Goal: Task Accomplishment & Management: Complete application form

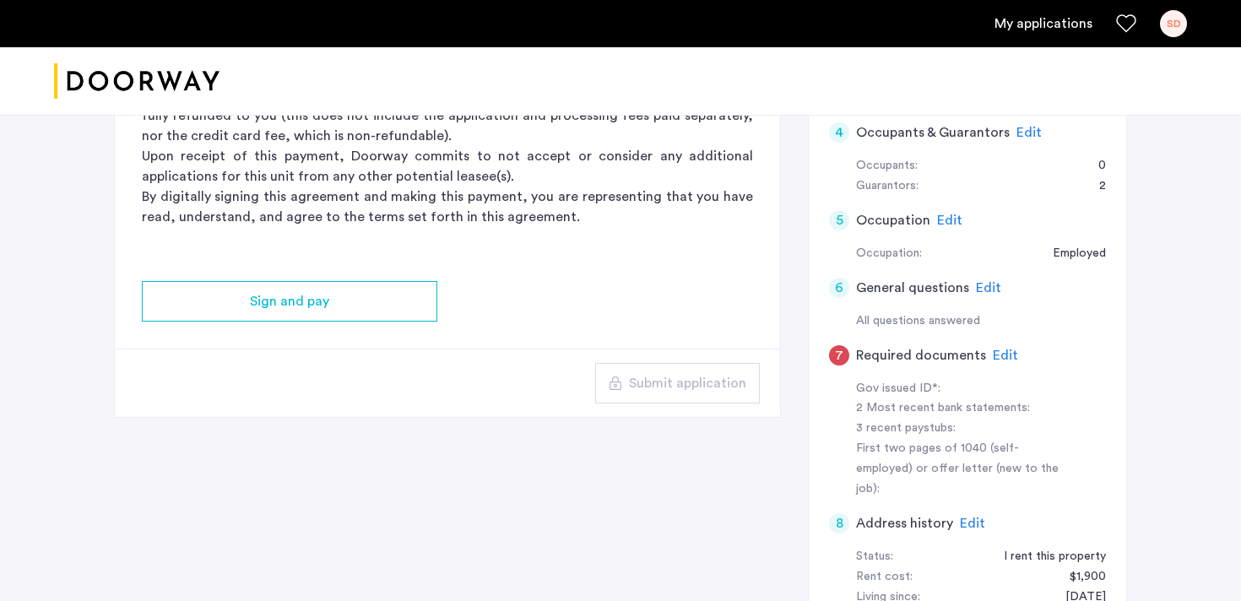
scroll to position [371, 0]
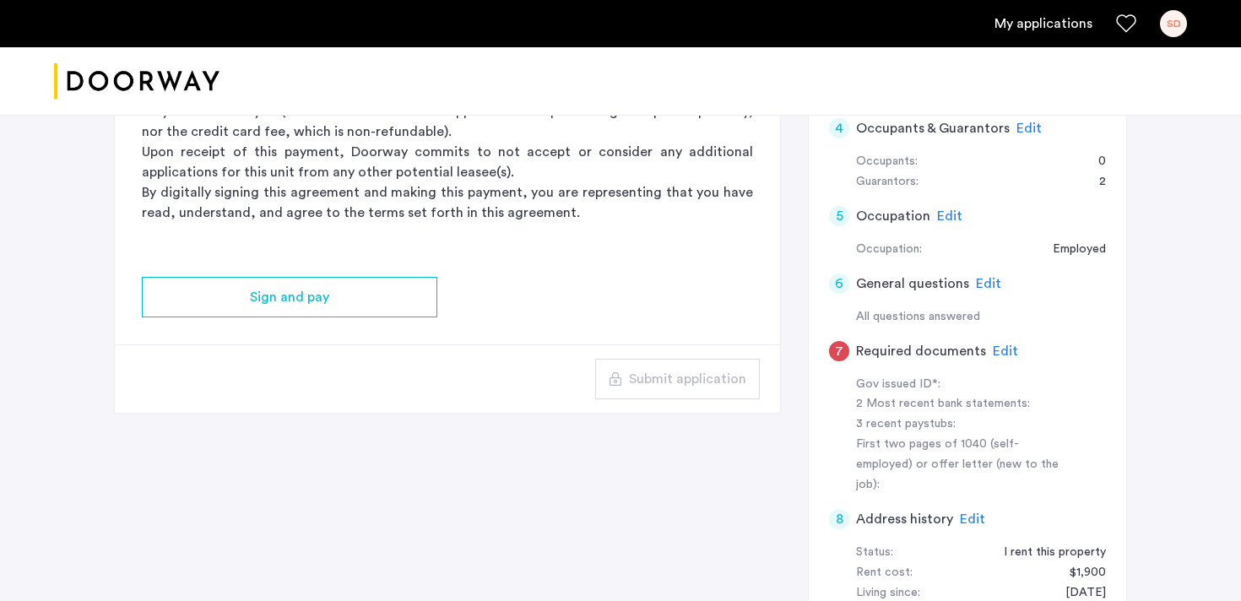
click at [1001, 353] on span "Edit" at bounding box center [1005, 352] width 25 height 14
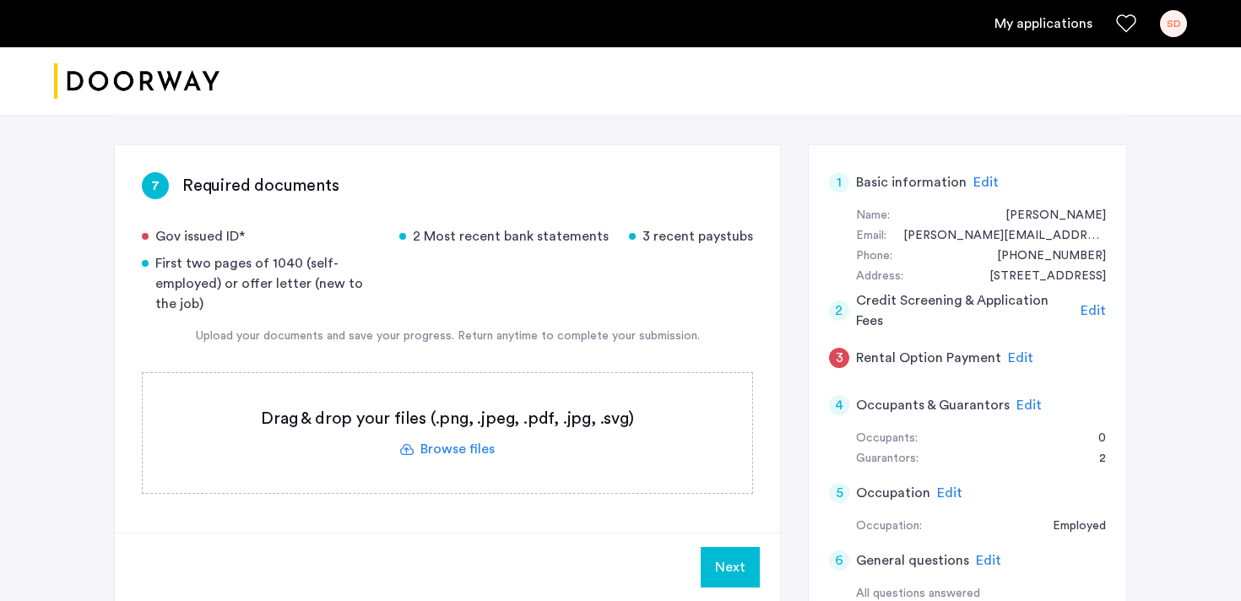
scroll to position [86, 0]
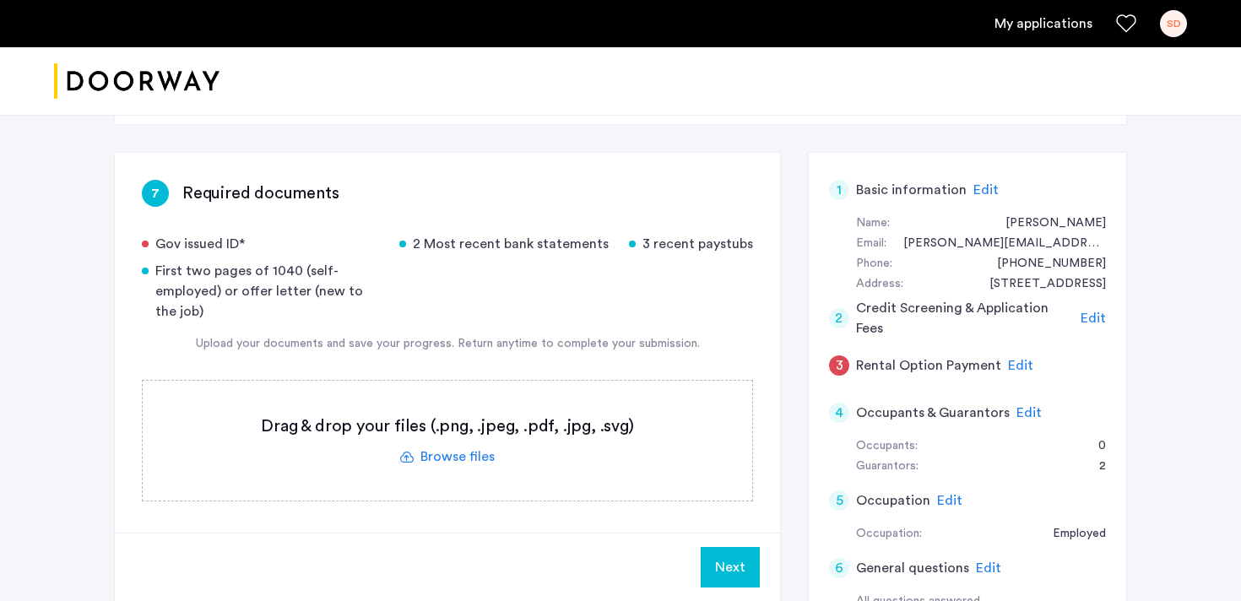
click at [451, 457] on label at bounding box center [448, 441] width 610 height 120
click at [0, 0] on input "file" at bounding box center [0, 0] width 0 height 0
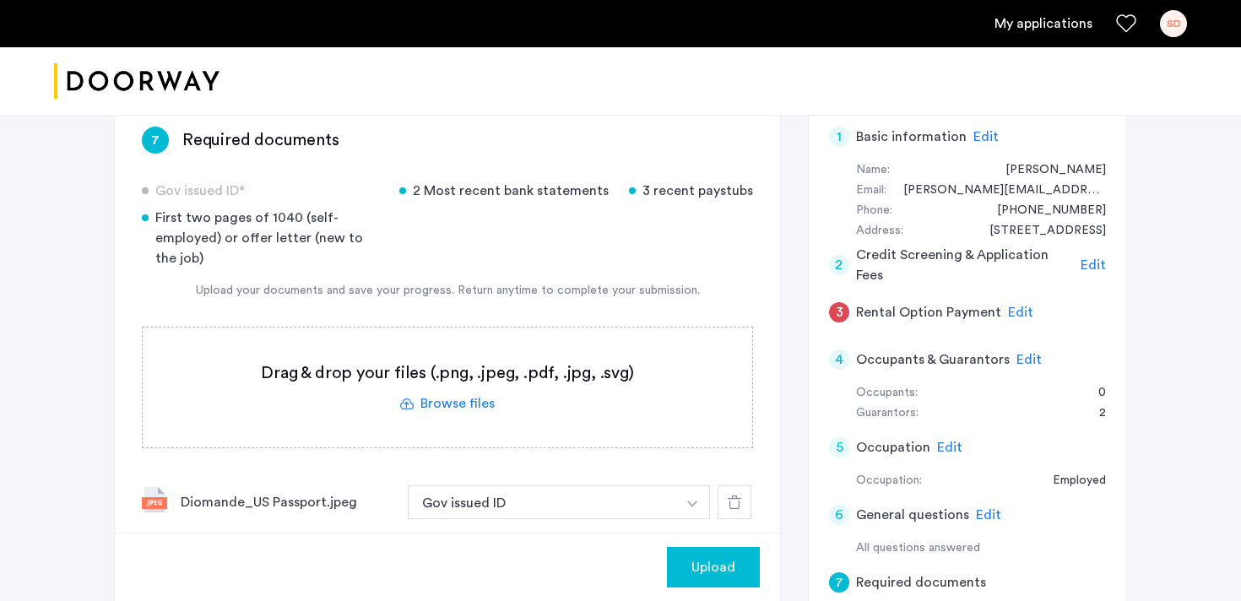
scroll to position [134, 0]
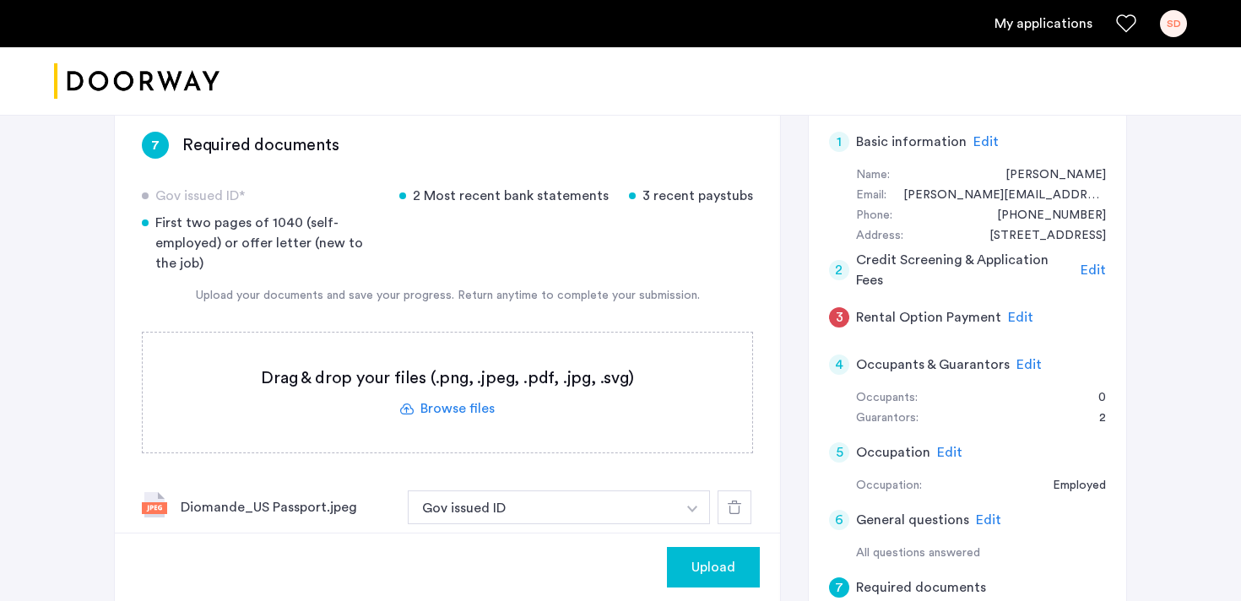
click at [489, 404] on label at bounding box center [448, 393] width 610 height 120
click at [0, 0] on input "file" at bounding box center [0, 0] width 0 height 0
click at [473, 361] on label at bounding box center [448, 393] width 610 height 120
click at [0, 0] on input "file" at bounding box center [0, 0] width 0 height 0
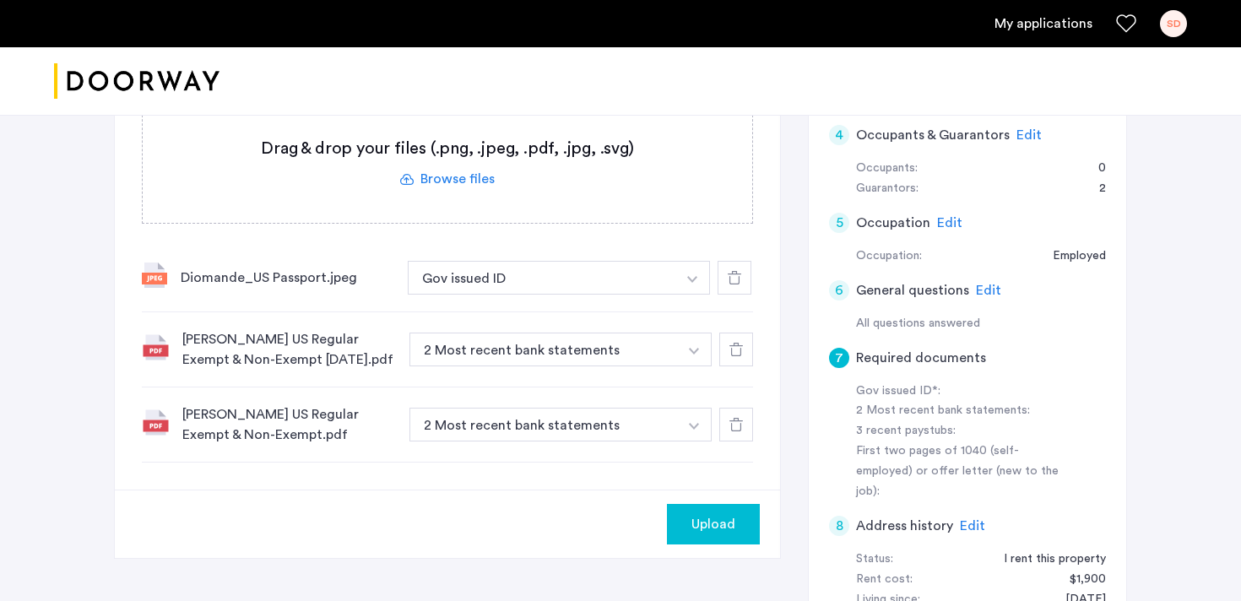
scroll to position [426, 0]
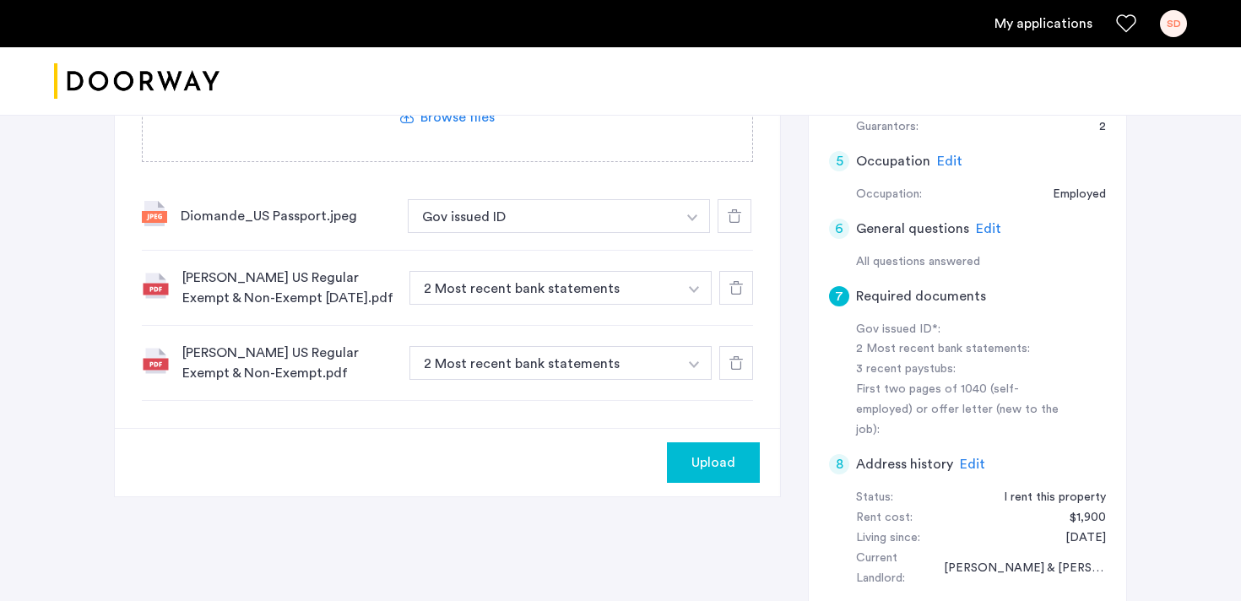
click at [701, 282] on button "button" at bounding box center [694, 288] width 35 height 34
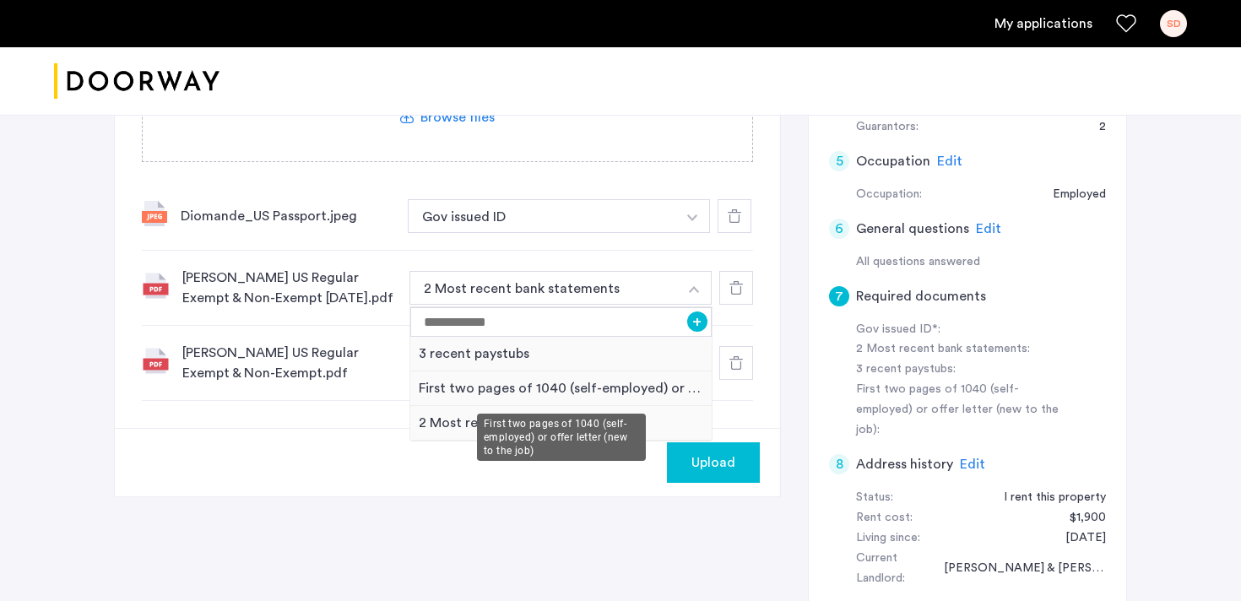
click at [525, 391] on div "First two pages of 1040 (self-employed) or offer letter (new to the job)" at bounding box center [560, 389] width 301 height 35
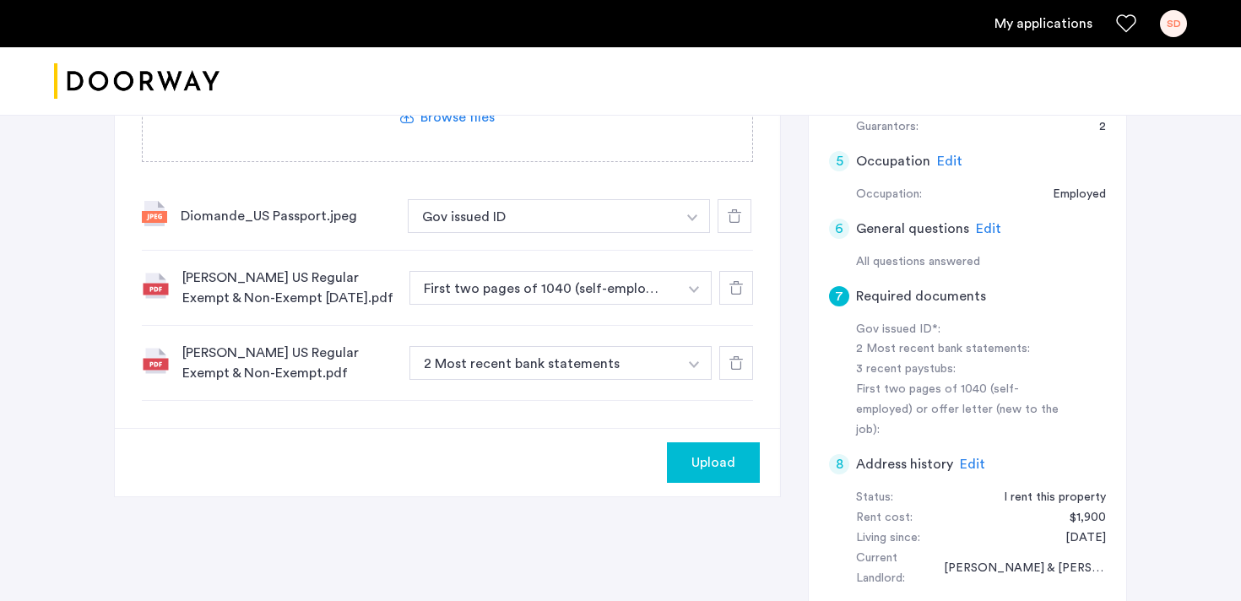
click at [739, 363] on icon at bounding box center [737, 363] width 14 height 14
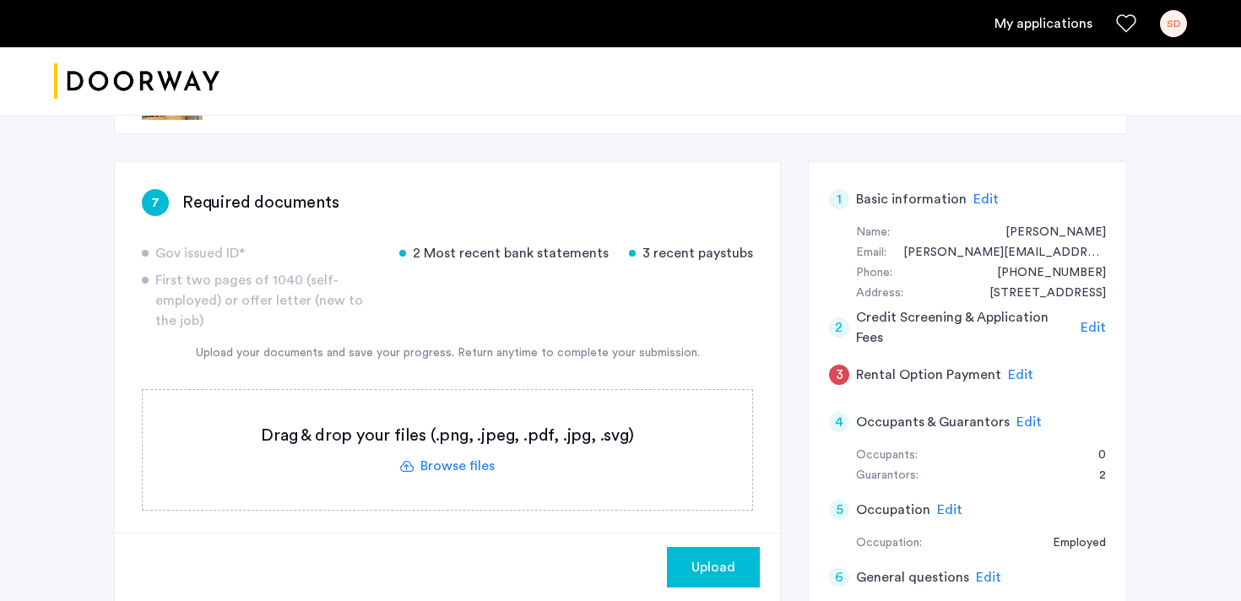
scroll to position [76, 0]
click at [511, 421] on label at bounding box center [448, 451] width 610 height 120
click at [0, 0] on input "file" at bounding box center [0, 0] width 0 height 0
click at [1194, 195] on div "[STREET_ADDRESS][US_STATE] | Application Id: #8854 $3125 /month 7 Required docu…" at bounding box center [620, 553] width 1241 height 1029
click at [465, 459] on label at bounding box center [448, 451] width 610 height 120
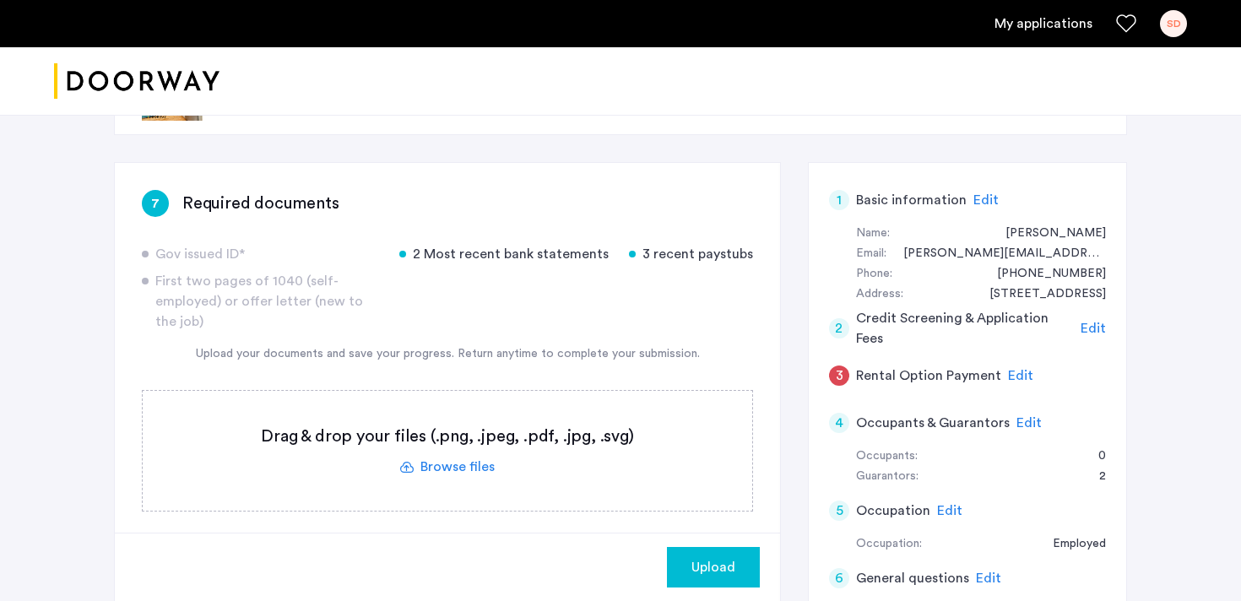
click at [0, 0] on input "file" at bounding box center [0, 0] width 0 height 0
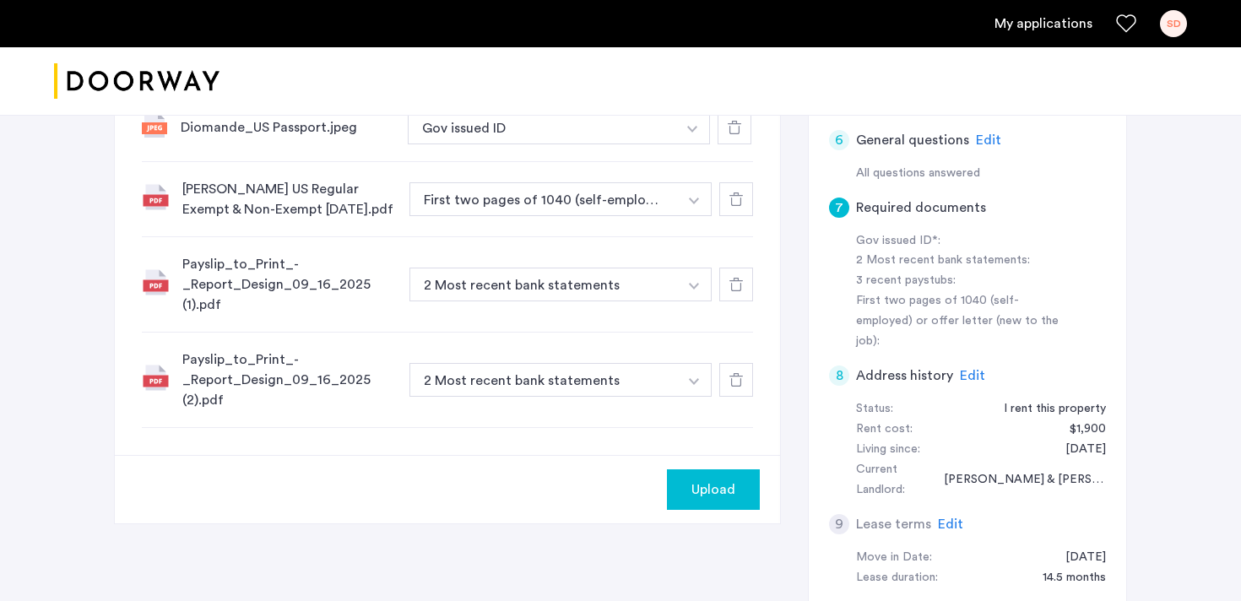
scroll to position [475, 0]
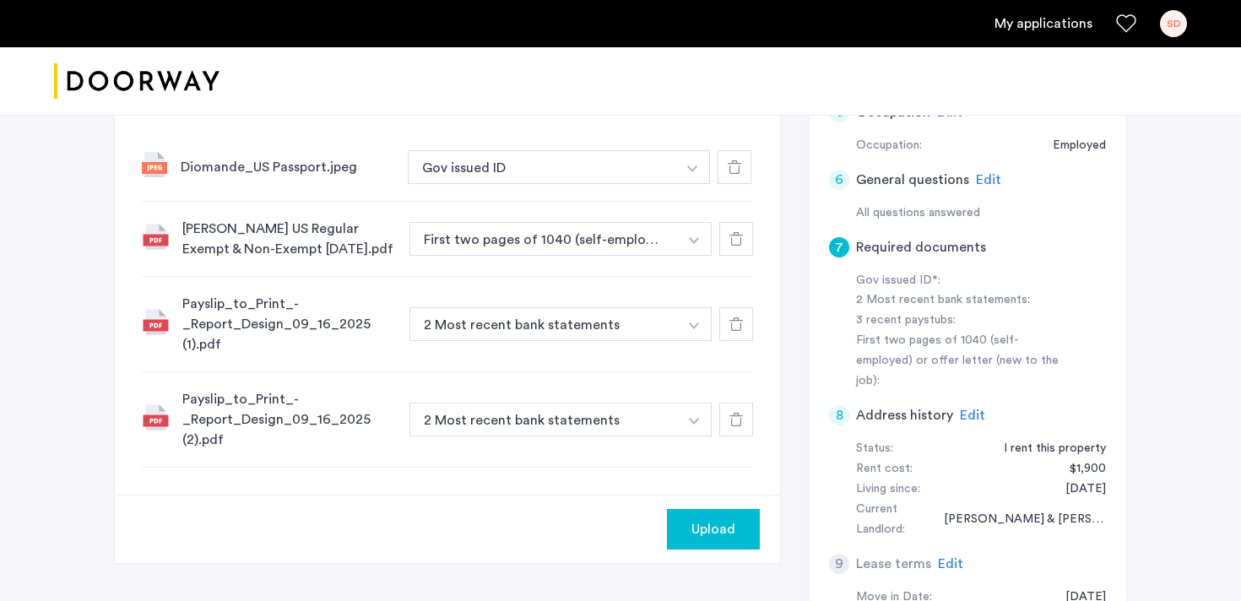
click at [687, 326] on button "button" at bounding box center [694, 324] width 35 height 34
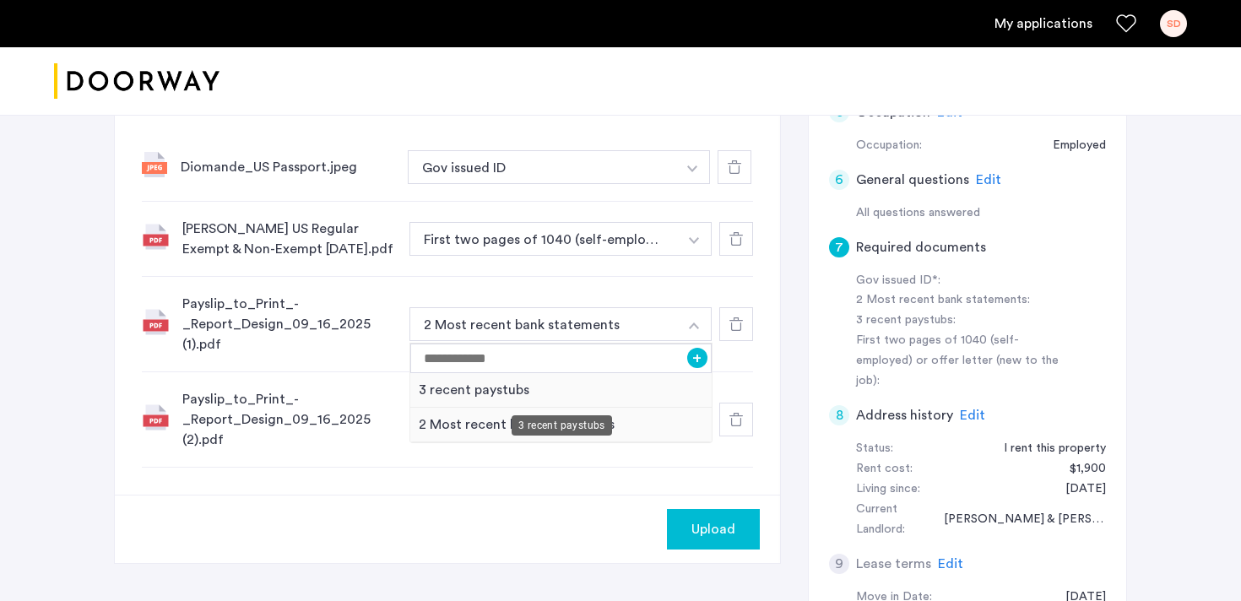
click at [523, 383] on div "3 recent paystubs" at bounding box center [560, 390] width 301 height 35
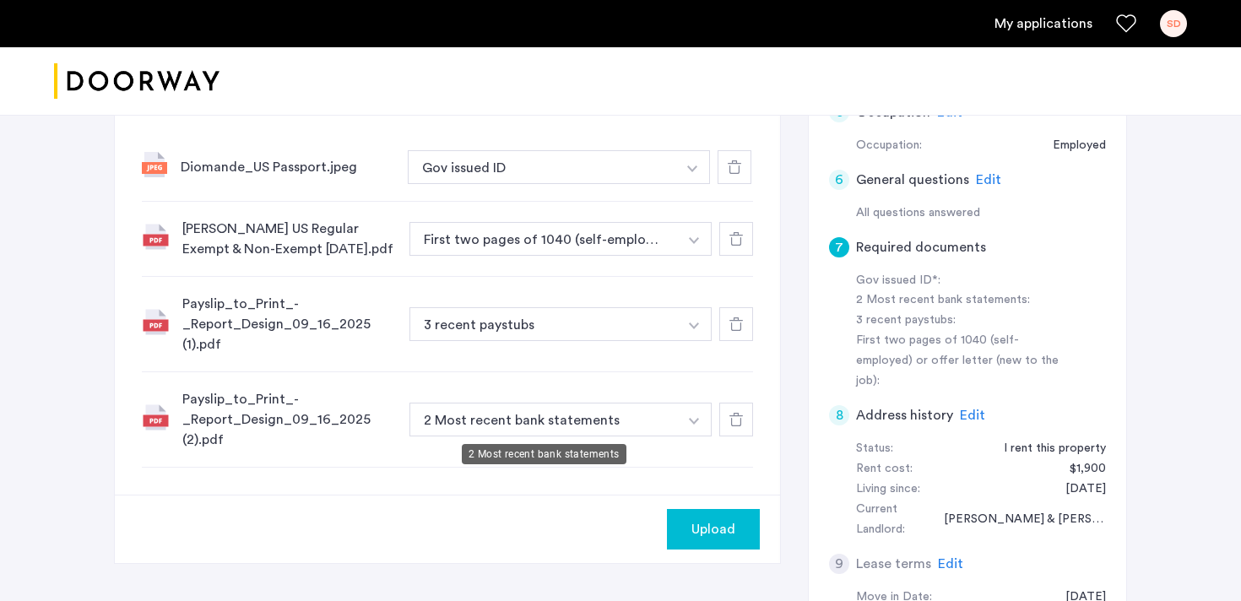
click at [635, 421] on button "2 Most recent bank statements" at bounding box center [544, 420] width 269 height 34
click at [575, 426] on button "2 Most recent bank statements" at bounding box center [544, 420] width 269 height 34
click at [700, 423] on button "button" at bounding box center [694, 420] width 35 height 34
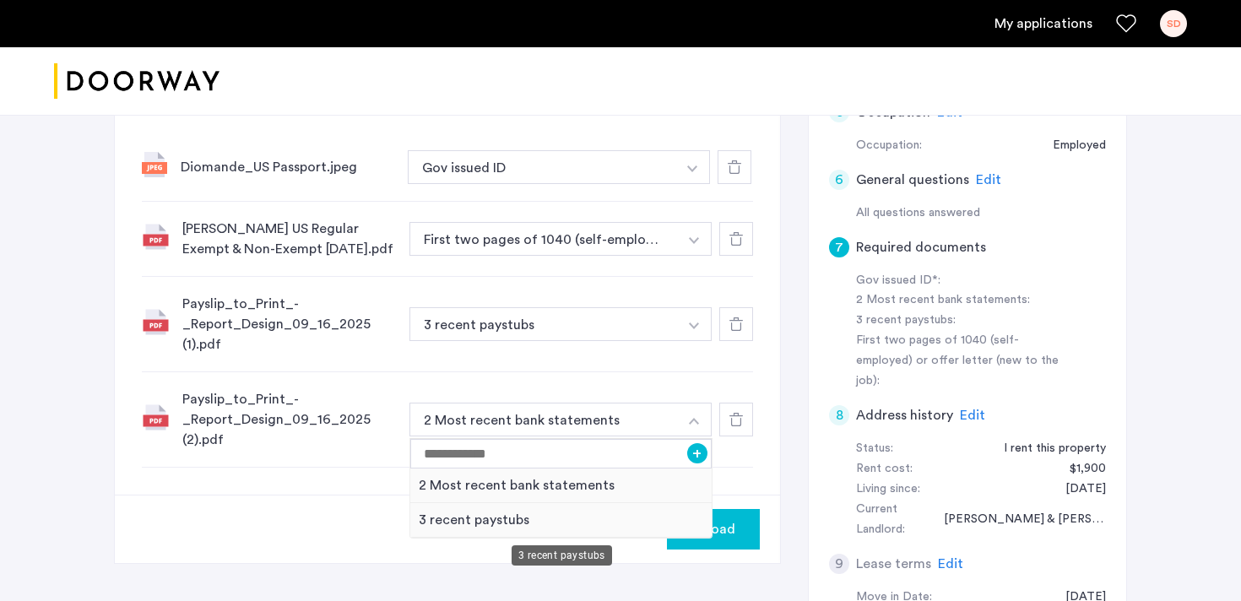
click at [557, 524] on div "3 recent paystubs" at bounding box center [560, 520] width 301 height 35
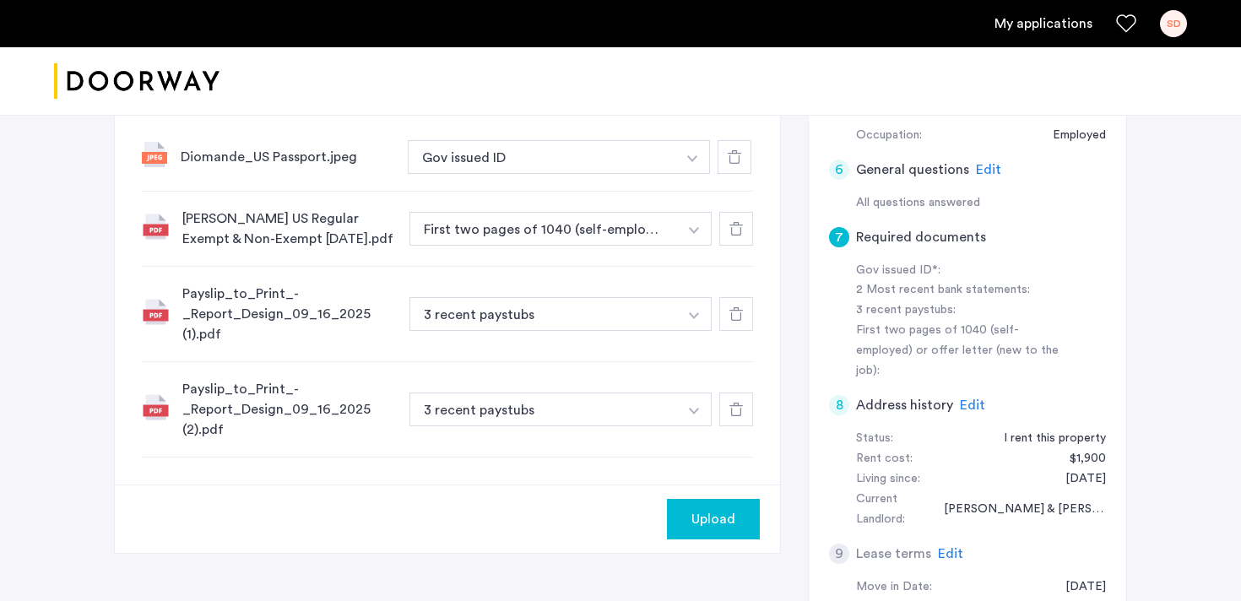
scroll to position [484, 0]
click at [252, 301] on div "Payslip_to_Print_-_Report_Design_09_16_2025 (1).pdf" at bounding box center [289, 315] width 214 height 61
click at [728, 308] on div at bounding box center [736, 315] width 34 height 34
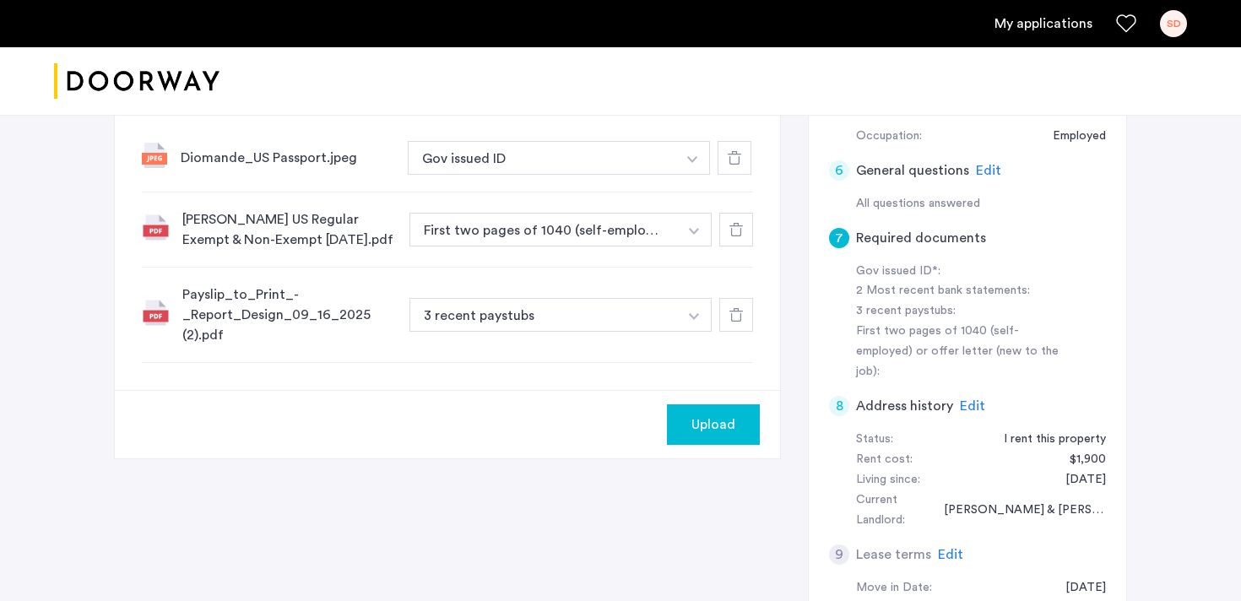
click at [733, 319] on icon at bounding box center [737, 315] width 14 height 14
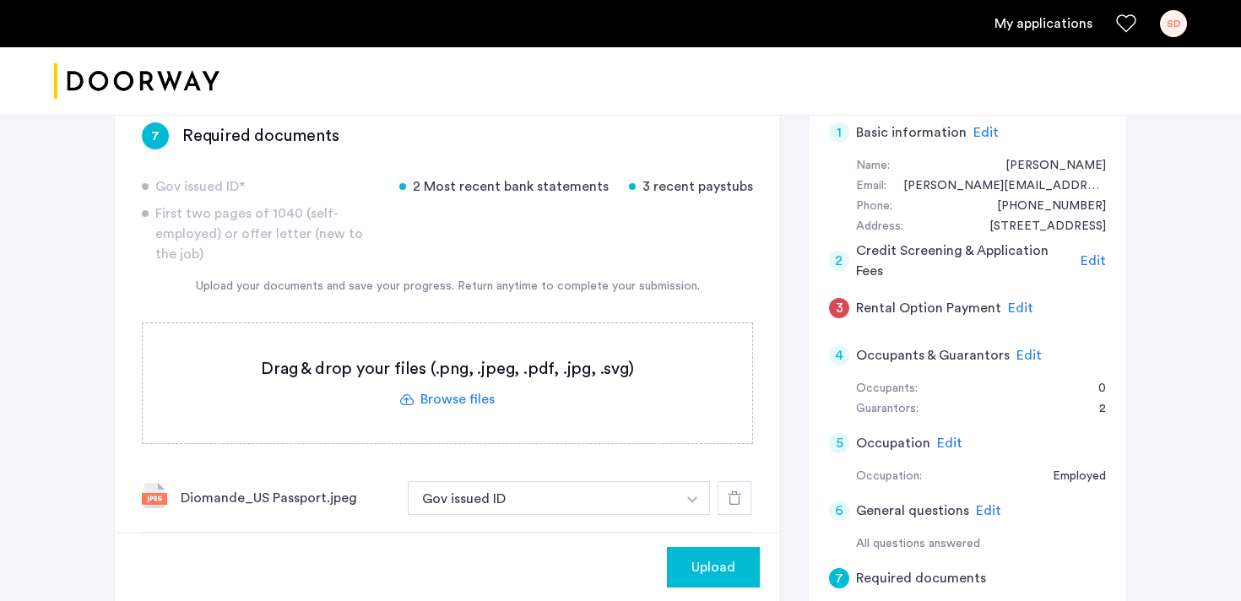
scroll to position [157, 0]
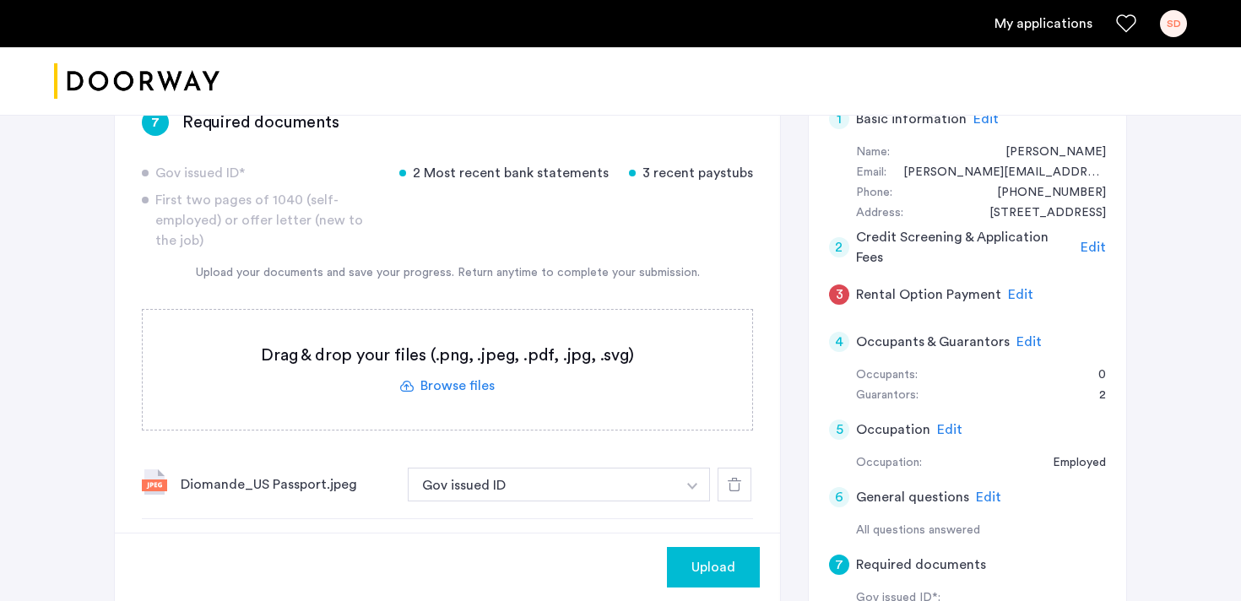
click at [458, 393] on label at bounding box center [448, 370] width 610 height 120
click at [0, 0] on input "file" at bounding box center [0, 0] width 0 height 0
click at [475, 345] on label at bounding box center [448, 370] width 610 height 120
click at [0, 0] on input "file" at bounding box center [0, 0] width 0 height 0
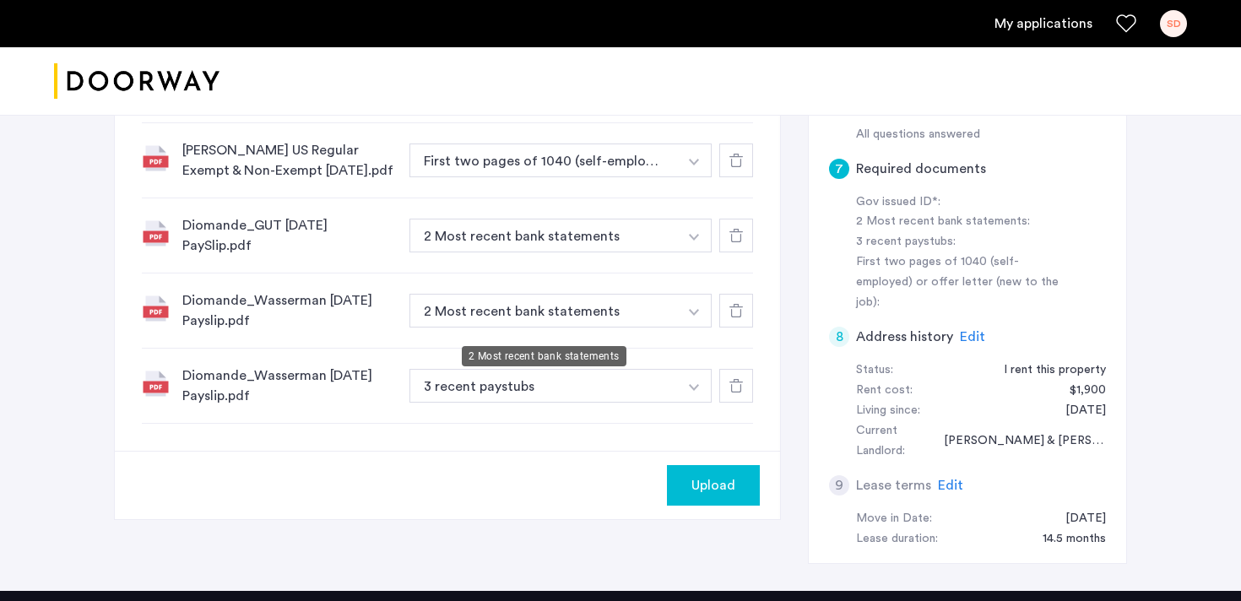
scroll to position [529, 0]
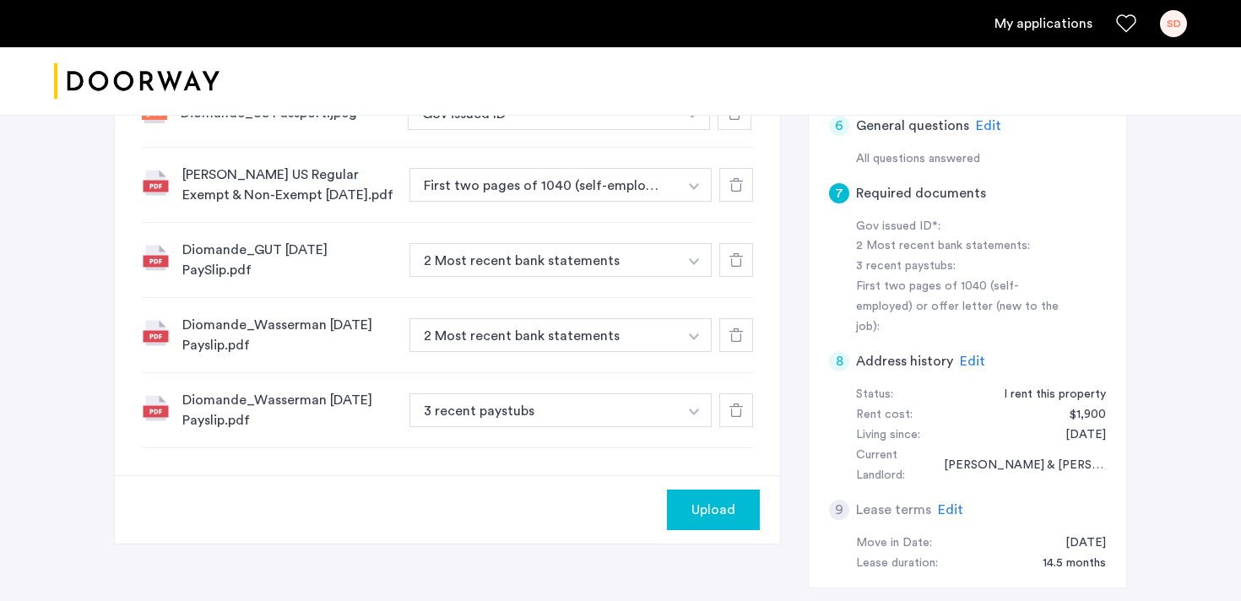
click at [697, 262] on img "button" at bounding box center [694, 261] width 10 height 7
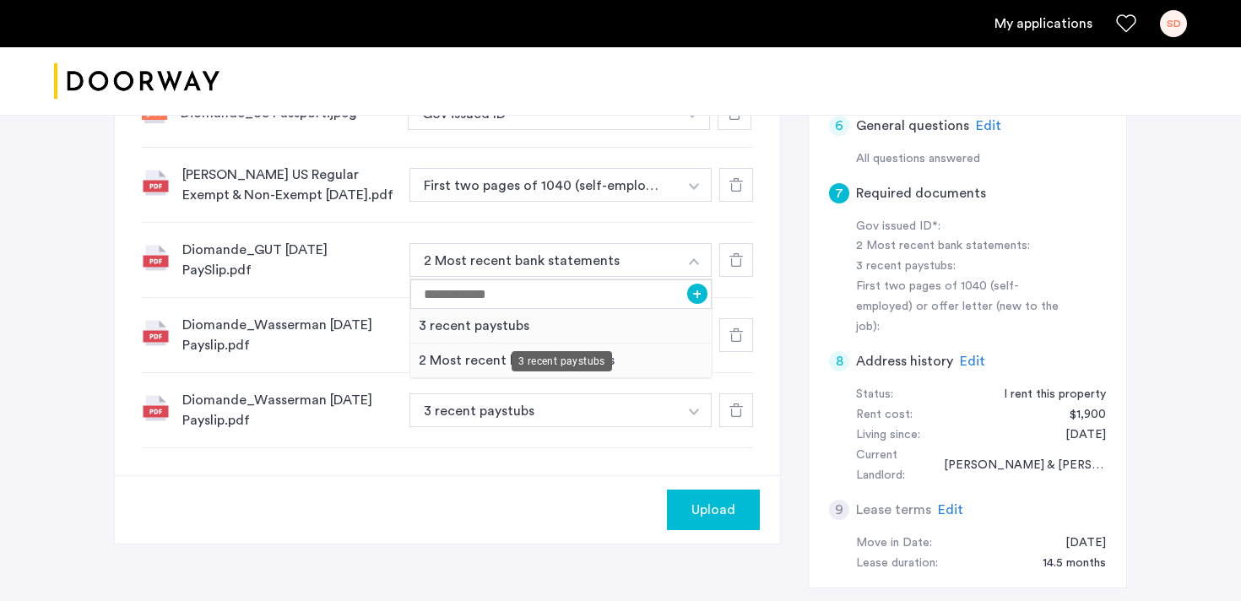
click at [508, 329] on div "3 recent paystubs" at bounding box center [560, 326] width 301 height 35
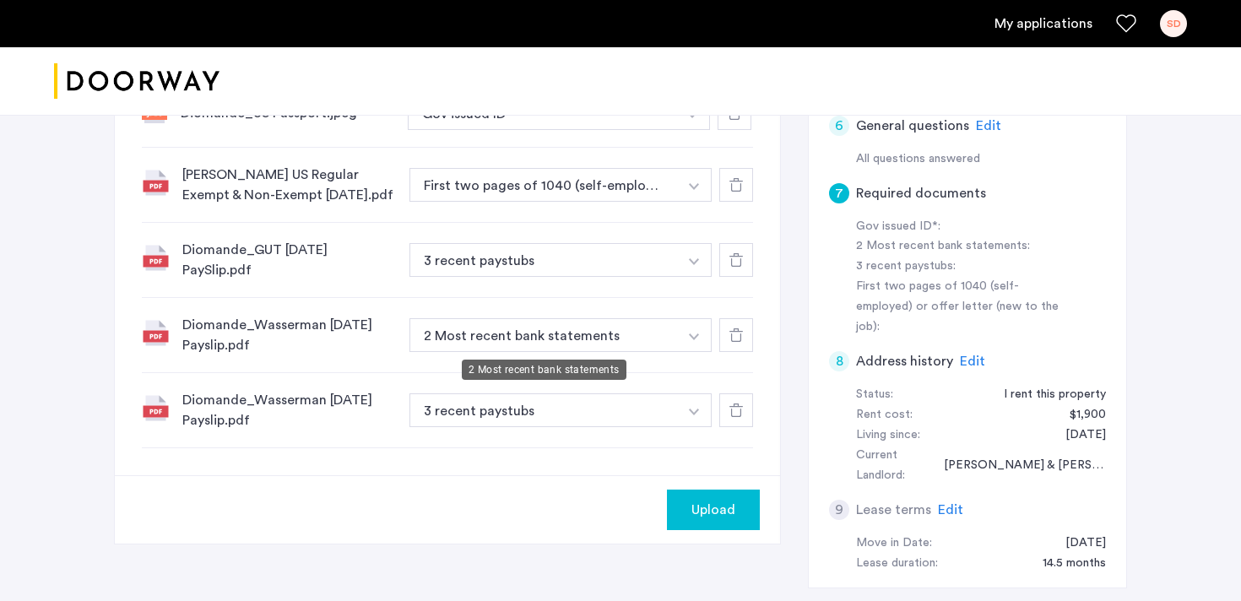
click at [641, 339] on button "2 Most recent bank statements" at bounding box center [544, 335] width 269 height 34
click at [550, 350] on button "2 Most recent bank statements" at bounding box center [544, 335] width 269 height 34
click at [551, 341] on button "2 Most recent bank statements" at bounding box center [544, 335] width 269 height 34
click at [690, 331] on button "button" at bounding box center [694, 335] width 35 height 34
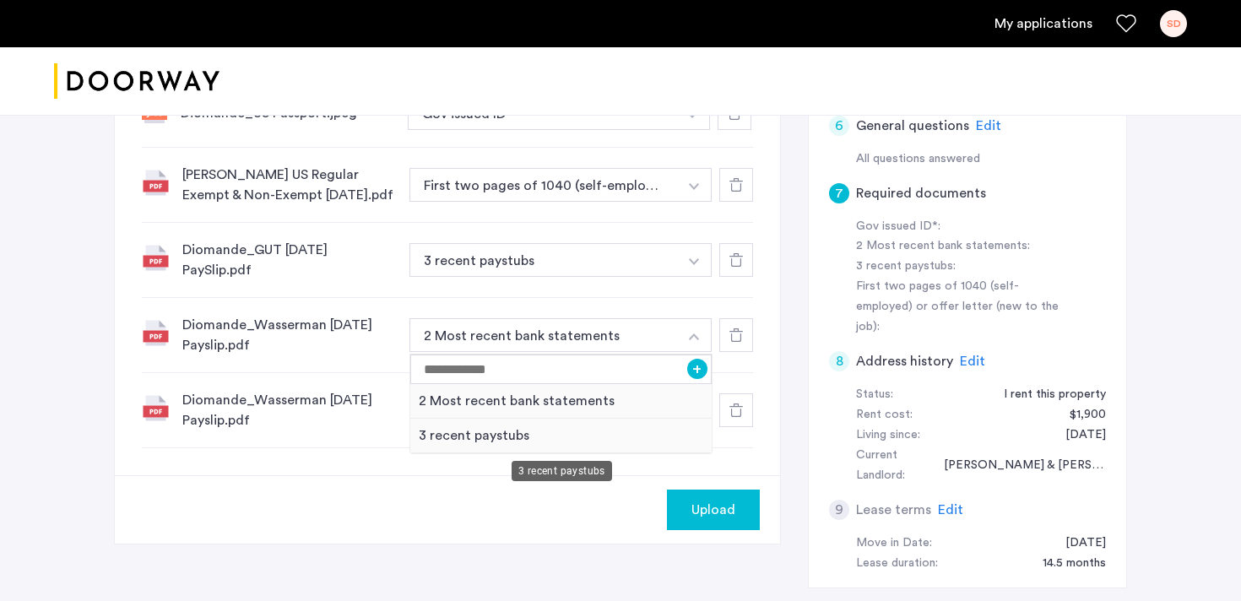
click at [577, 431] on div "3 recent paystubs" at bounding box center [560, 436] width 301 height 35
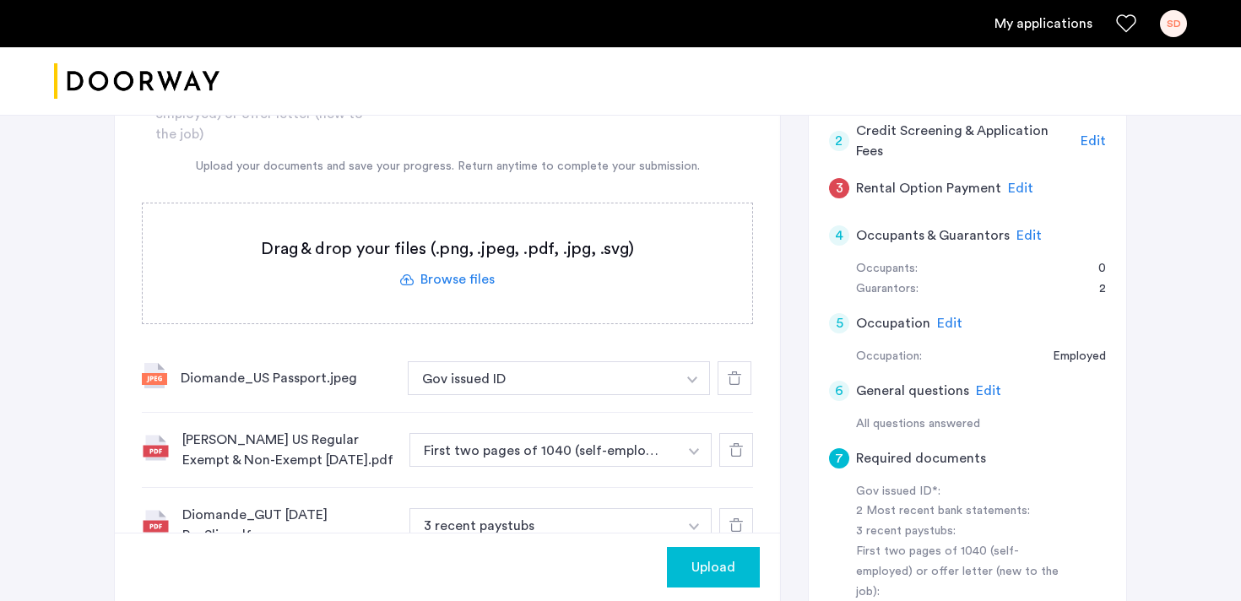
scroll to position [261, 0]
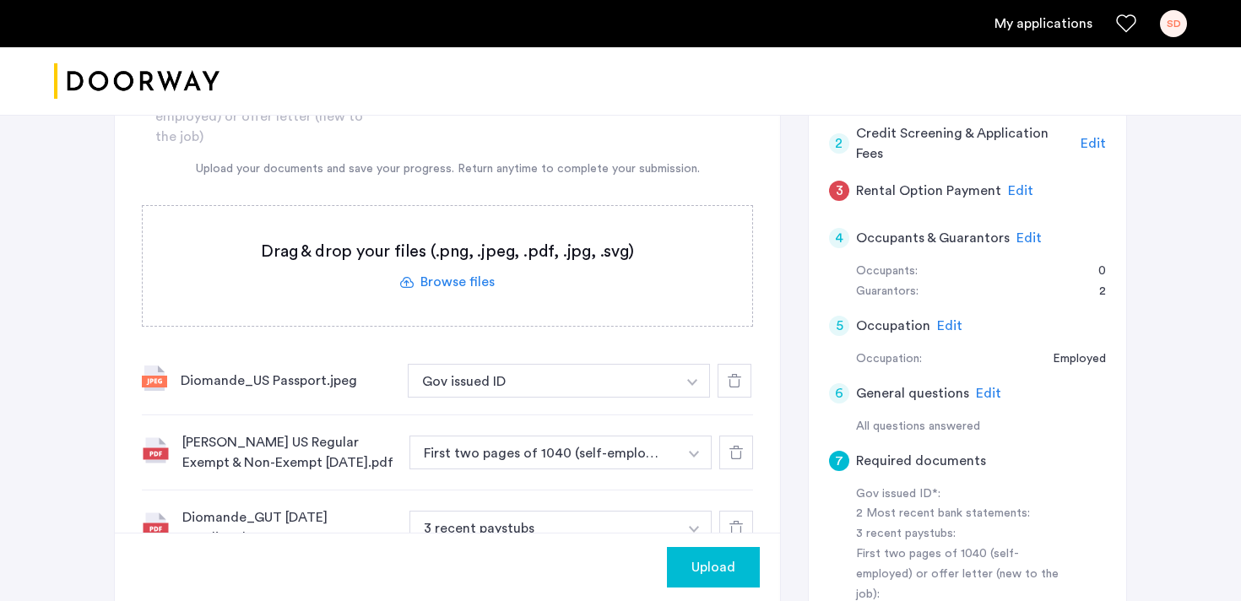
click at [499, 279] on label at bounding box center [448, 266] width 610 height 120
click at [0, 0] on input "file" at bounding box center [0, 0] width 0 height 0
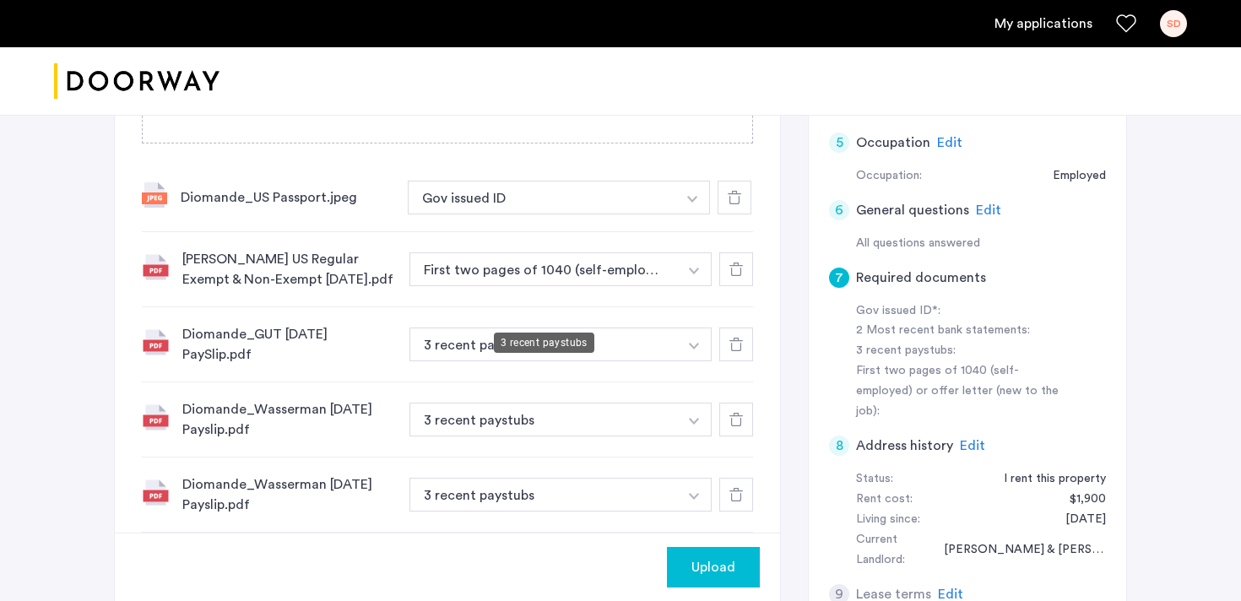
scroll to position [882, 0]
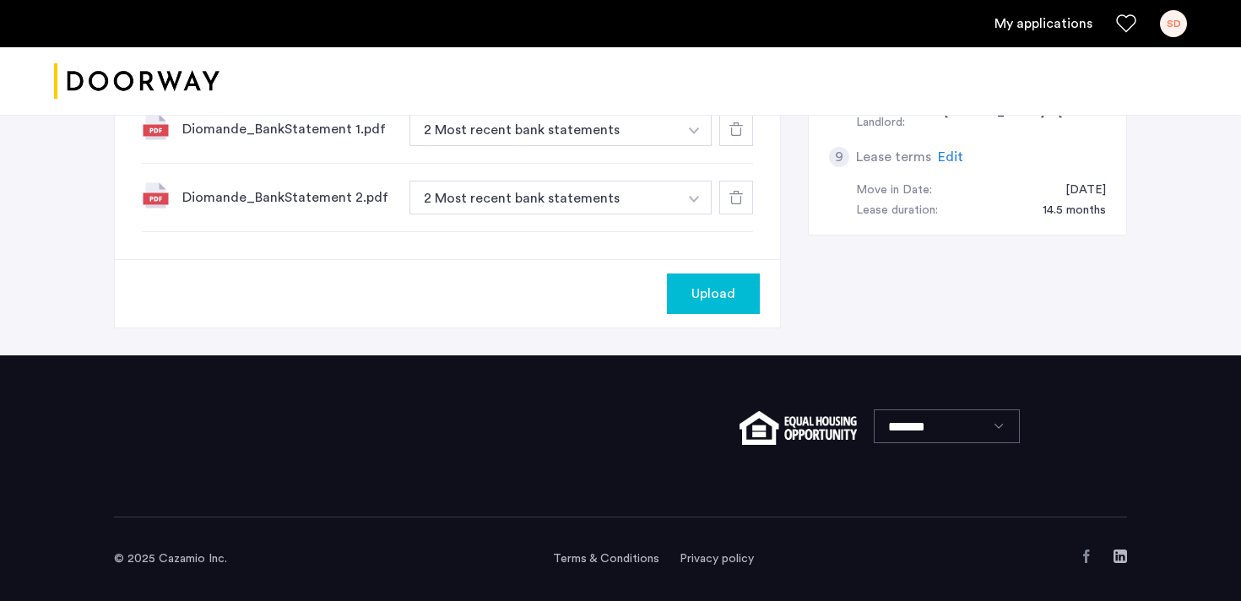
click at [736, 304] on button "Upload" at bounding box center [713, 294] width 93 height 41
click at [738, 289] on button "Next" at bounding box center [730, 294] width 59 height 41
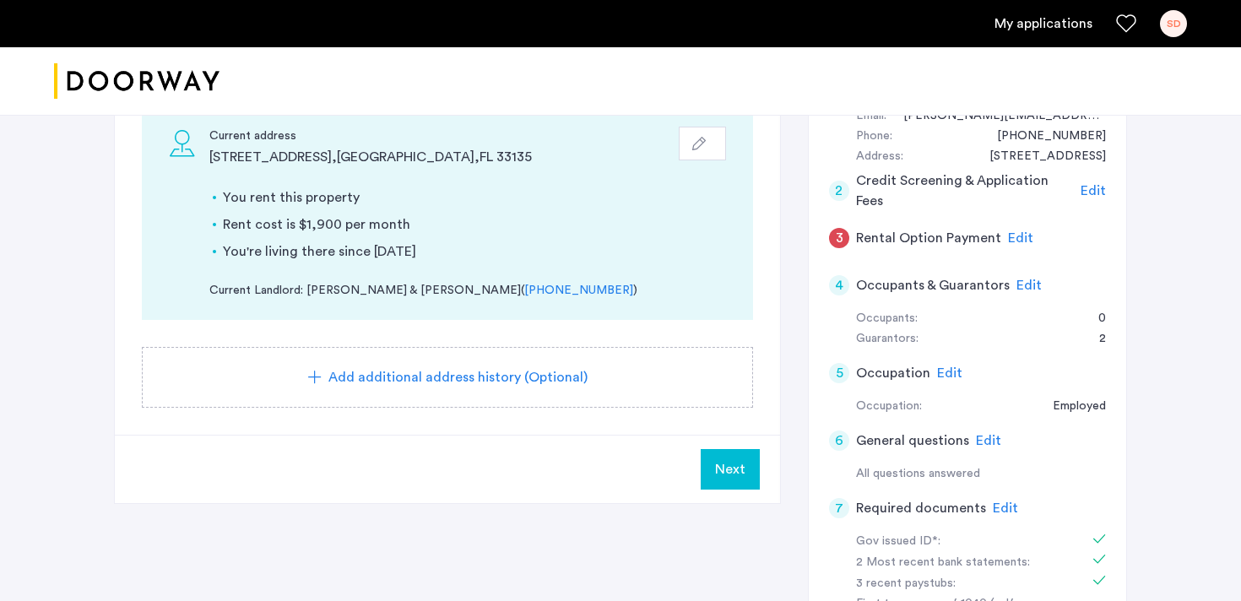
scroll to position [184, 0]
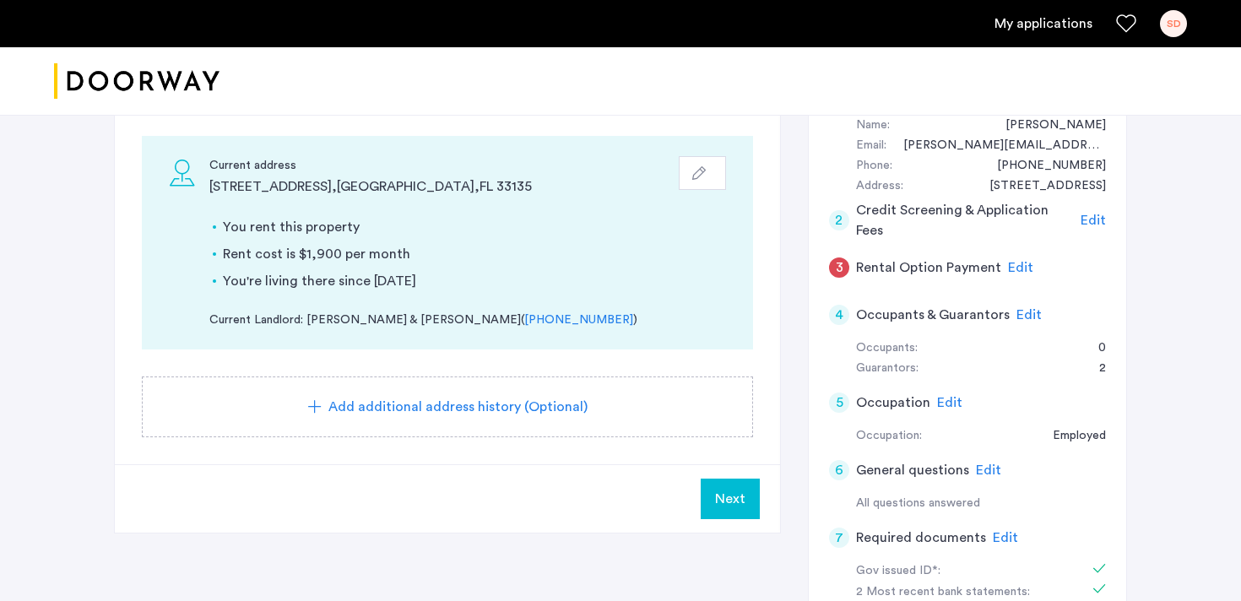
click at [1017, 270] on span "Edit" at bounding box center [1020, 268] width 25 height 14
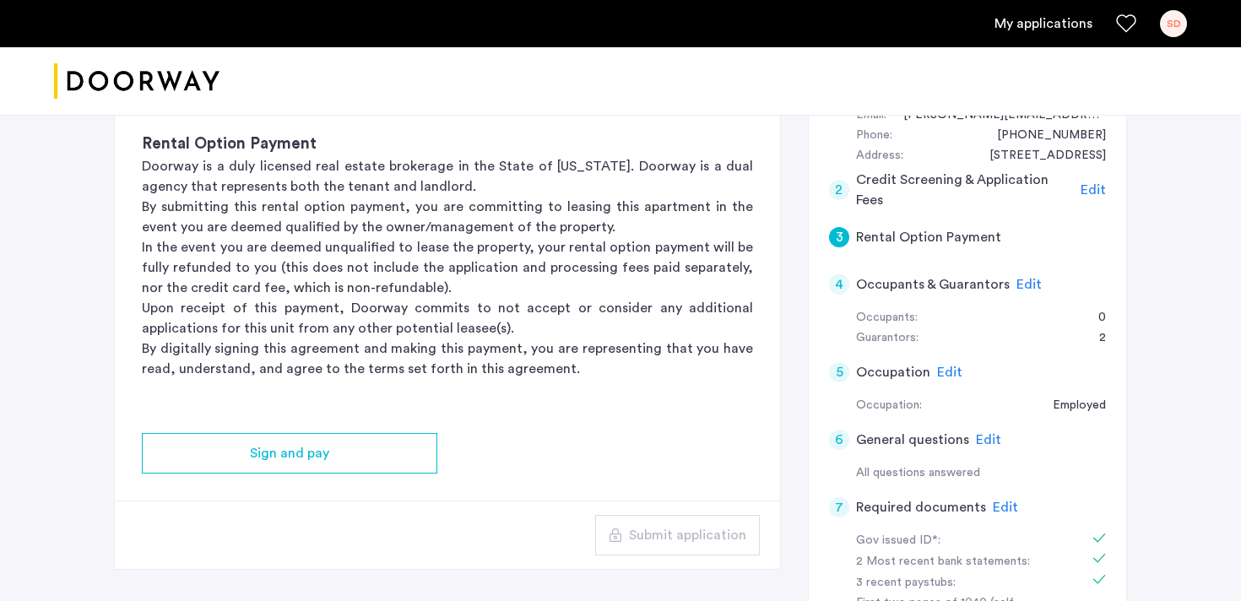
scroll to position [214, 0]
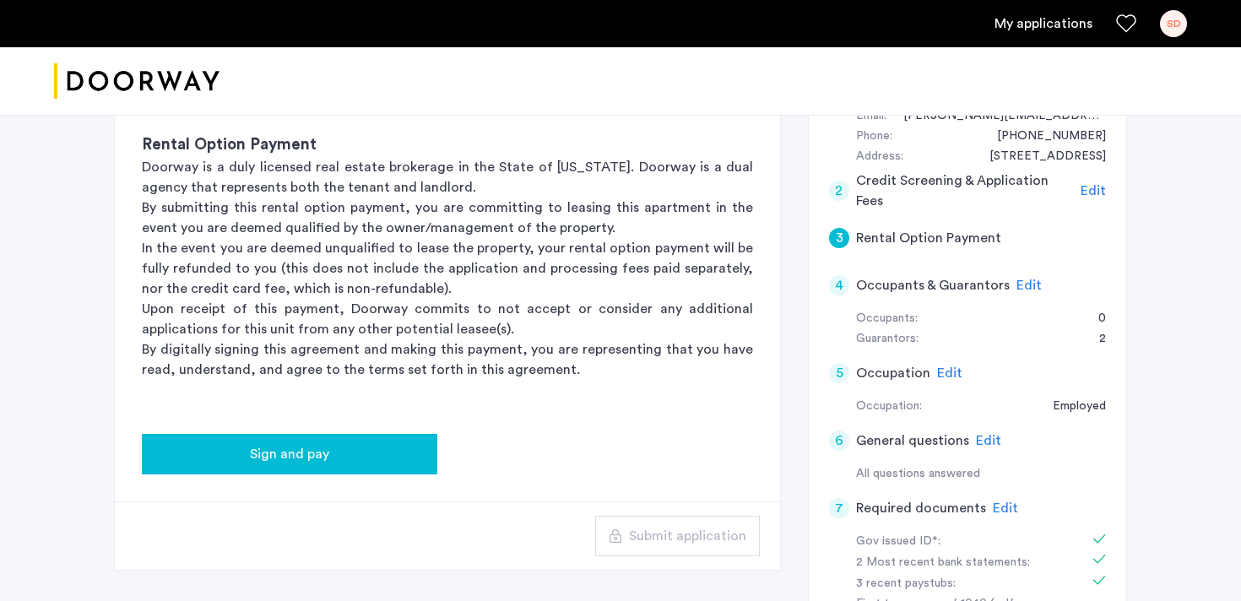
click at [393, 465] on button "Sign and pay" at bounding box center [290, 454] width 296 height 41
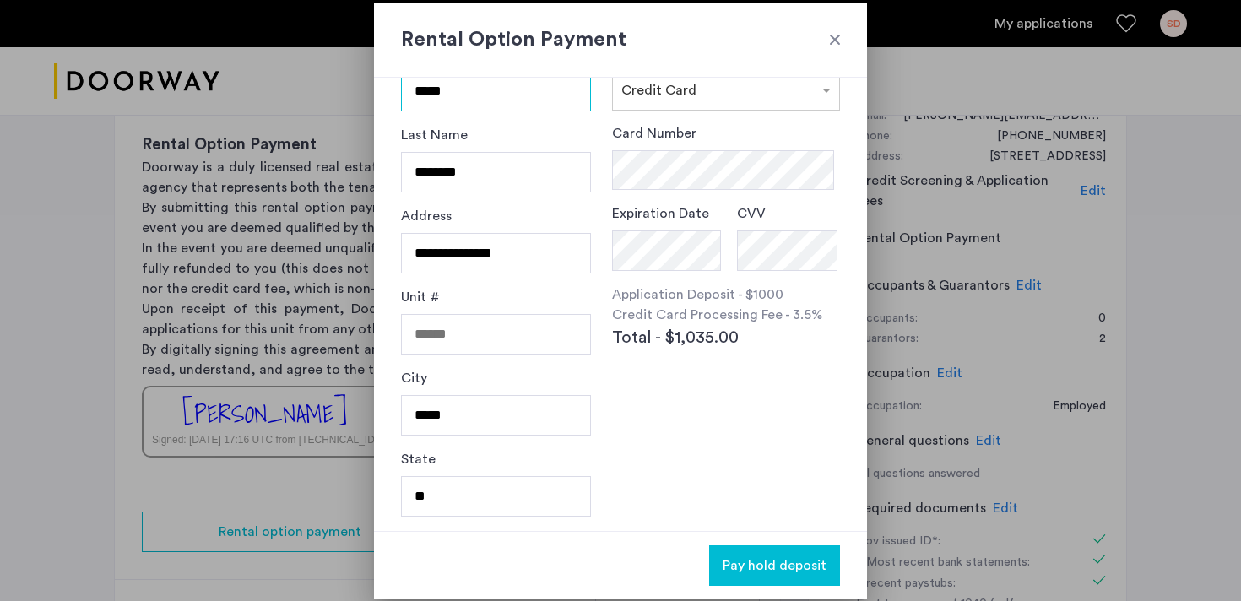
scroll to position [0, 0]
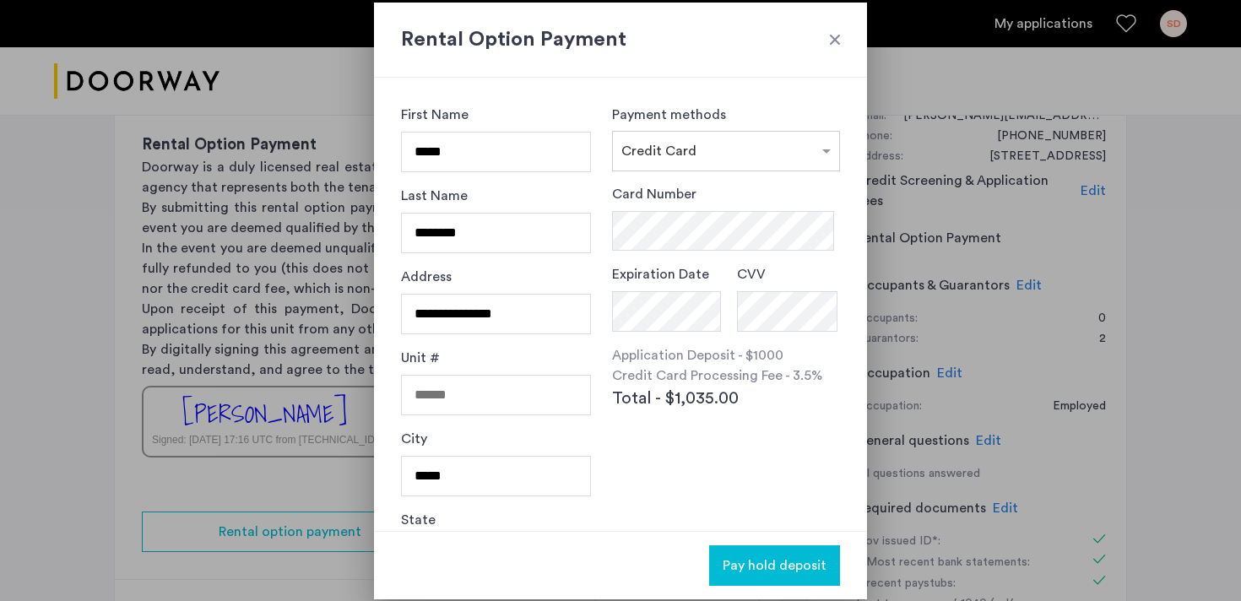
click at [833, 37] on div at bounding box center [835, 39] width 17 height 17
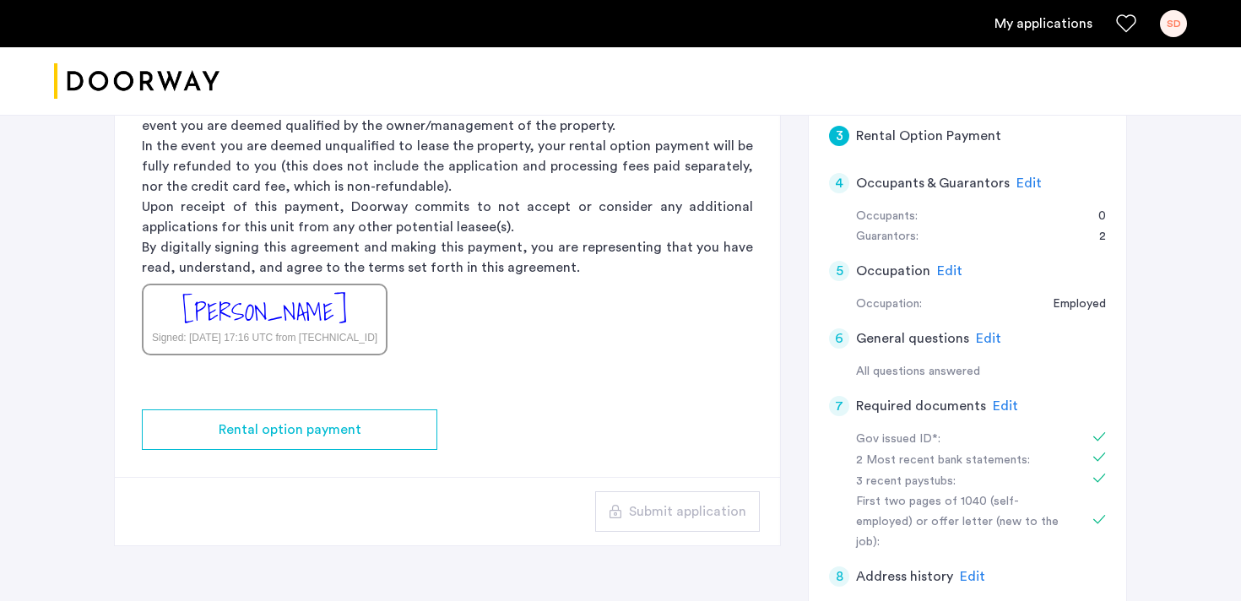
scroll to position [318, 0]
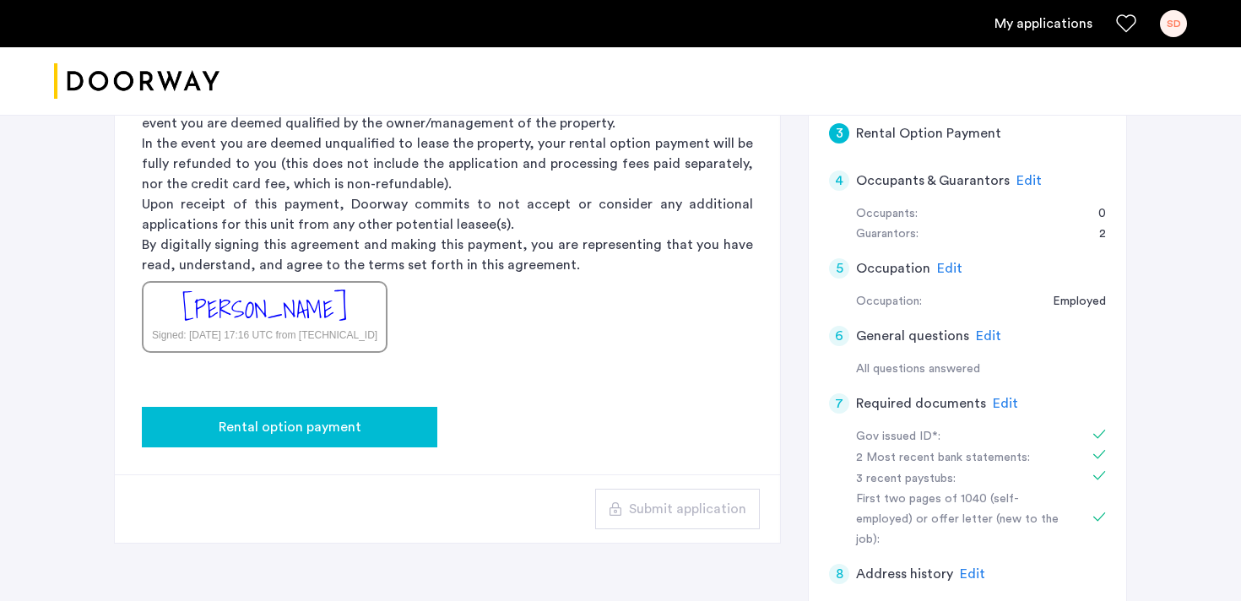
click at [377, 437] on button "Rental option payment" at bounding box center [290, 427] width 296 height 41
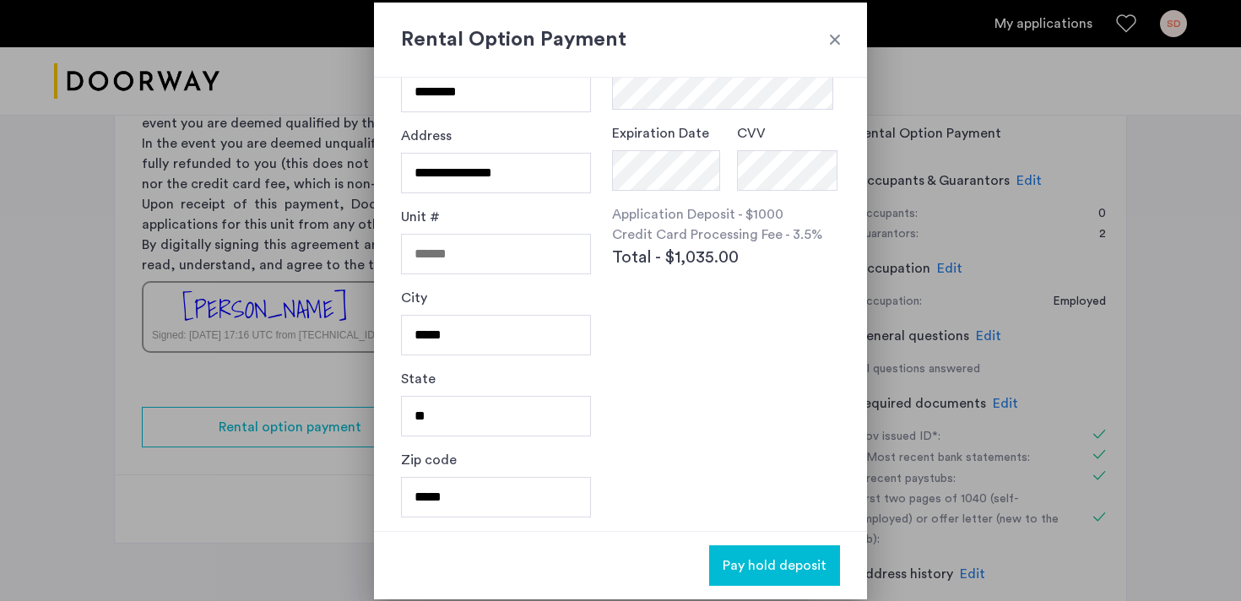
scroll to position [0, 0]
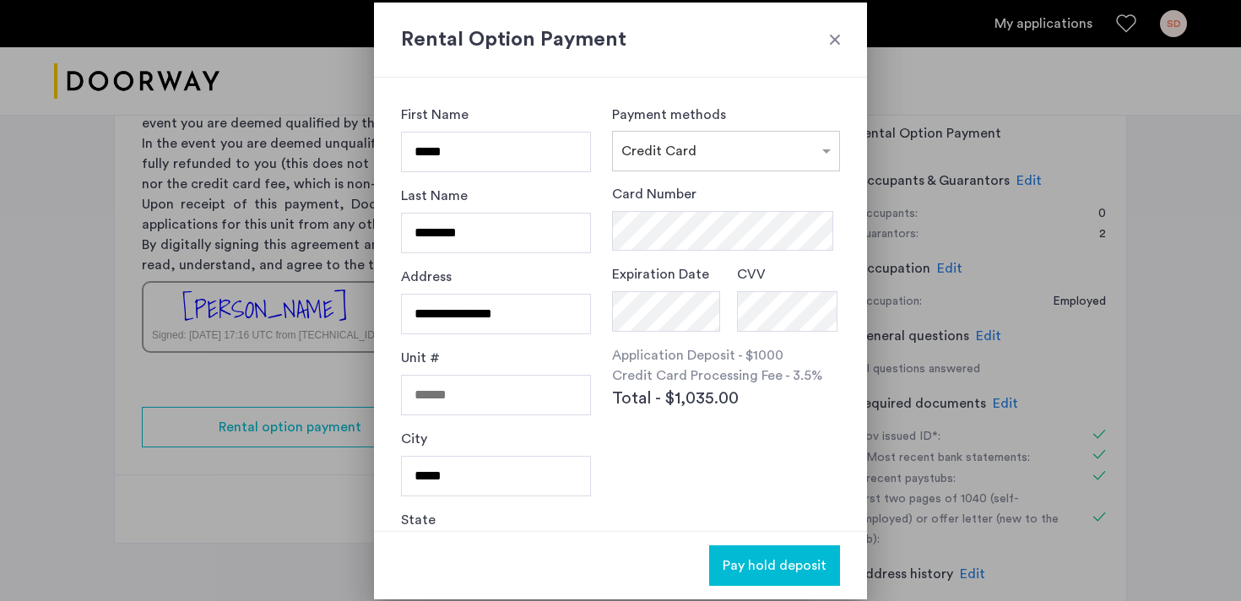
click at [347, 370] on div at bounding box center [620, 300] width 1241 height 601
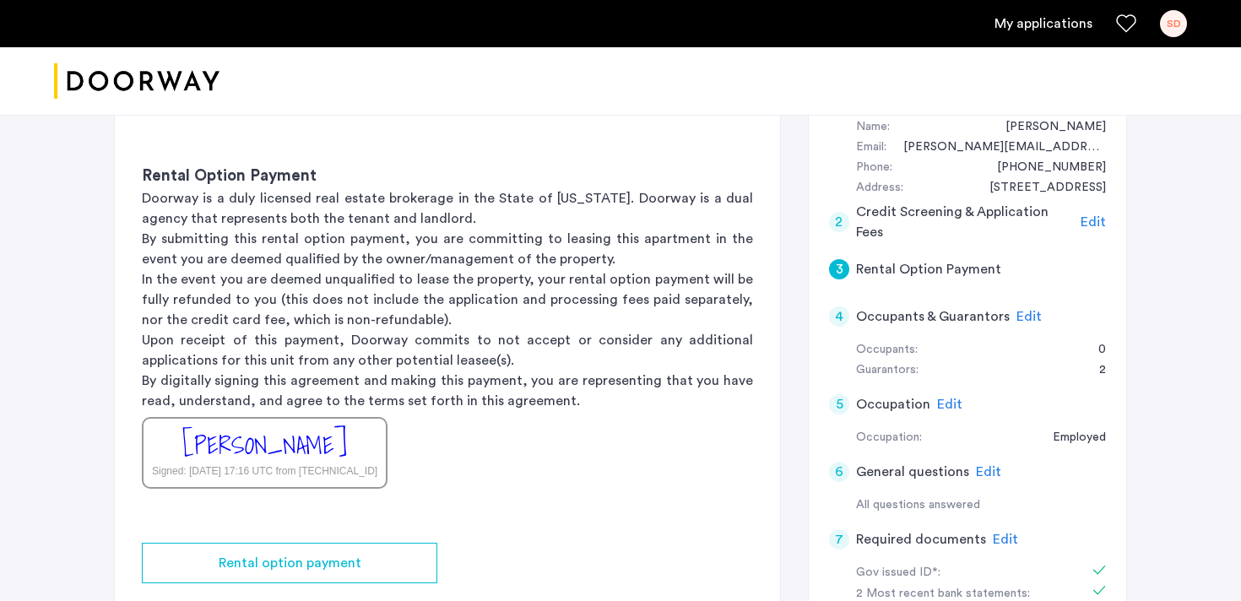
scroll to position [196, 0]
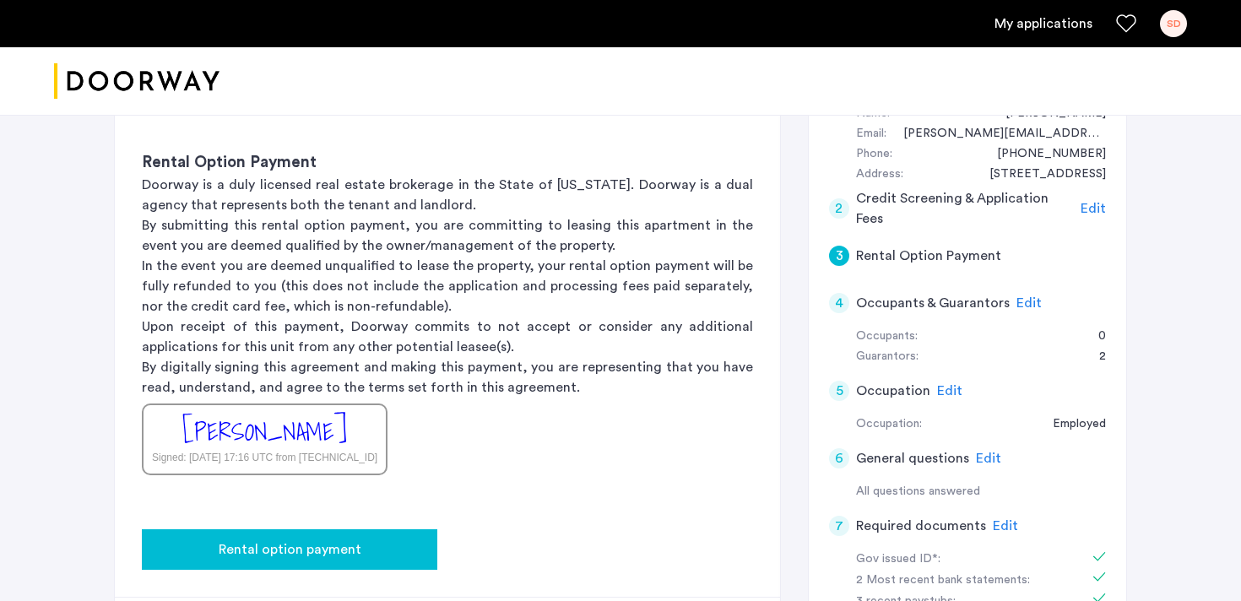
click at [340, 541] on span "Rental option payment" at bounding box center [290, 550] width 143 height 20
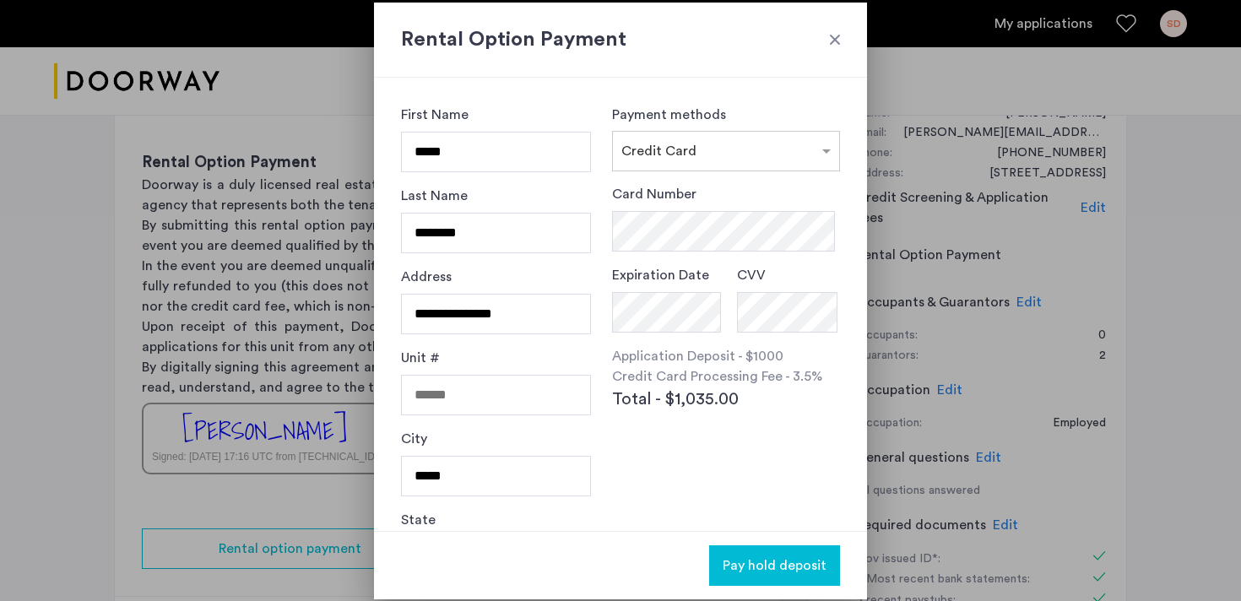
click at [842, 39] on div at bounding box center [835, 39] width 17 height 17
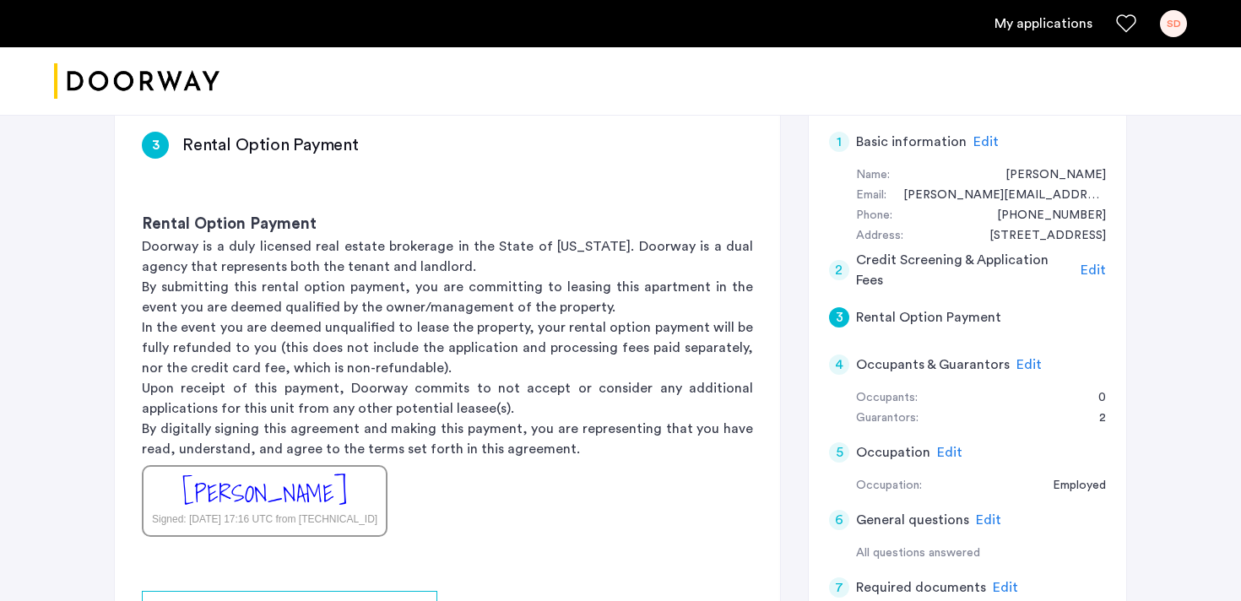
scroll to position [247, 0]
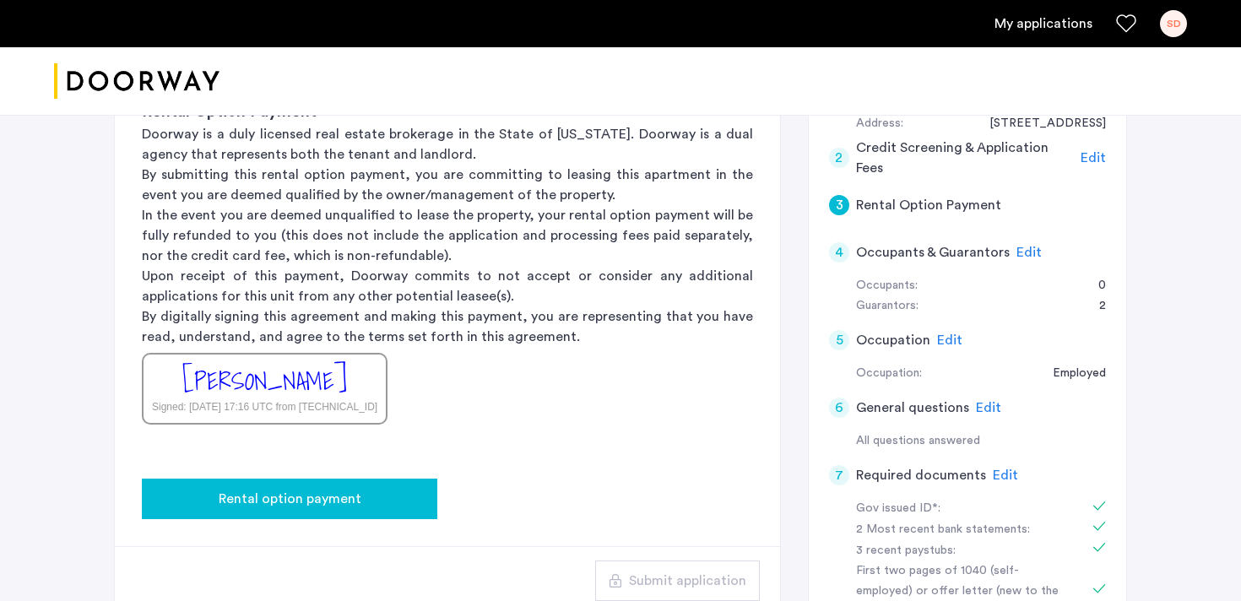
click at [355, 483] on button "Rental option payment" at bounding box center [290, 499] width 296 height 41
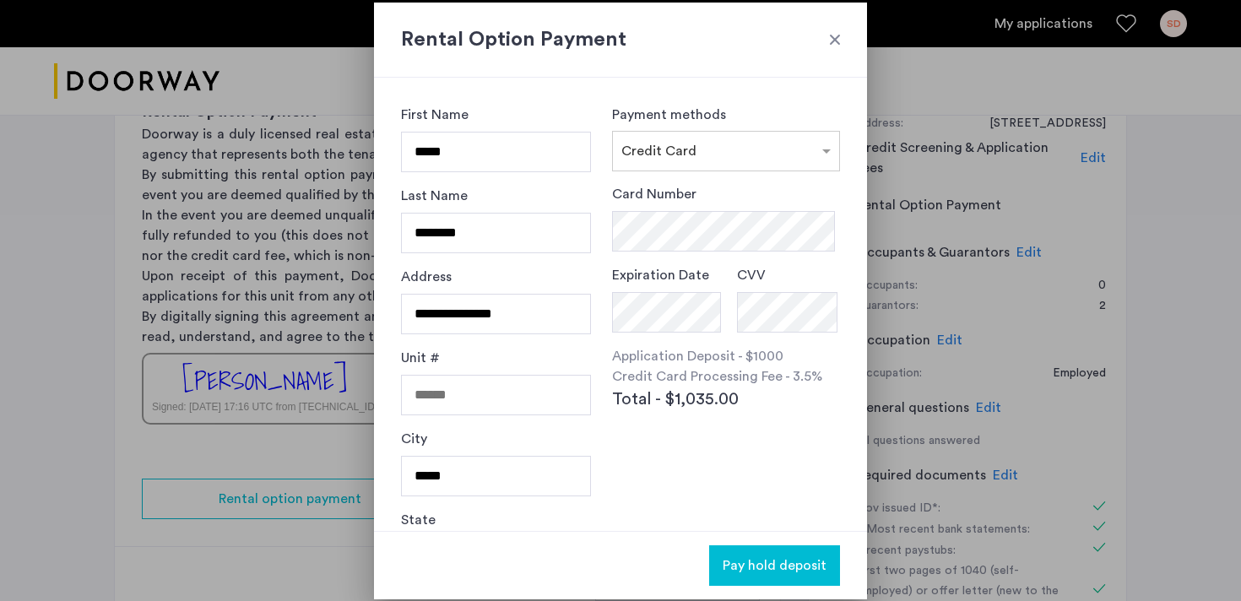
click at [841, 41] on div at bounding box center [835, 39] width 17 height 17
